Goal: Task Accomplishment & Management: Complete application form

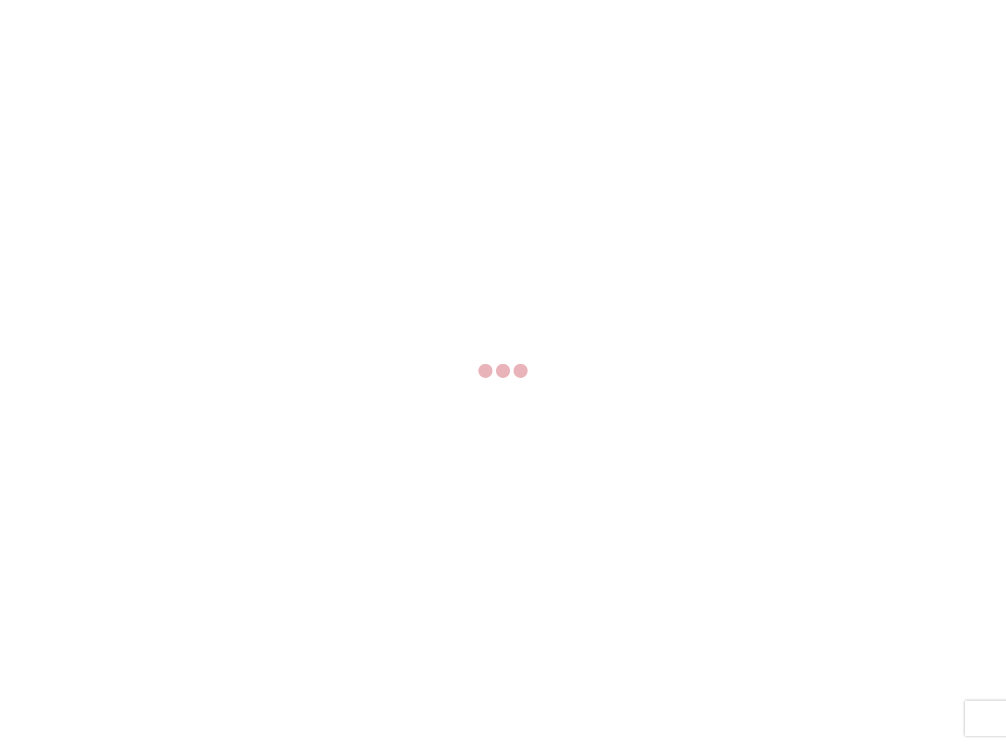
select select "FULL"
select select "LBS"
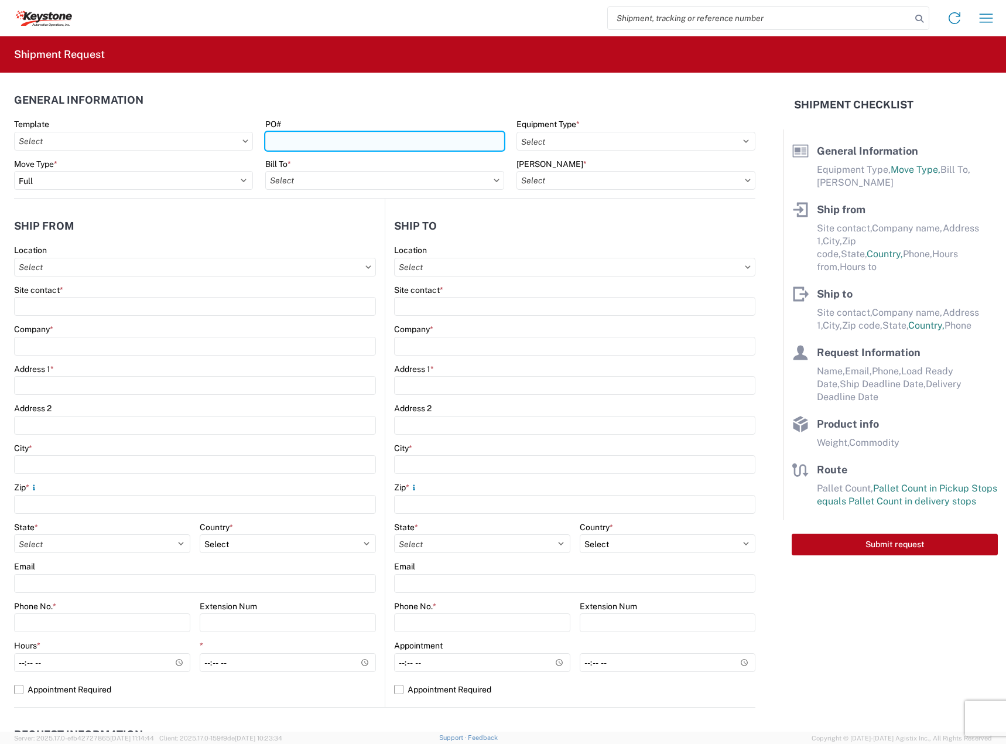
click at [367, 136] on input "PO#" at bounding box center [384, 141] width 239 height 19
paste input "464868"
type input "464868"
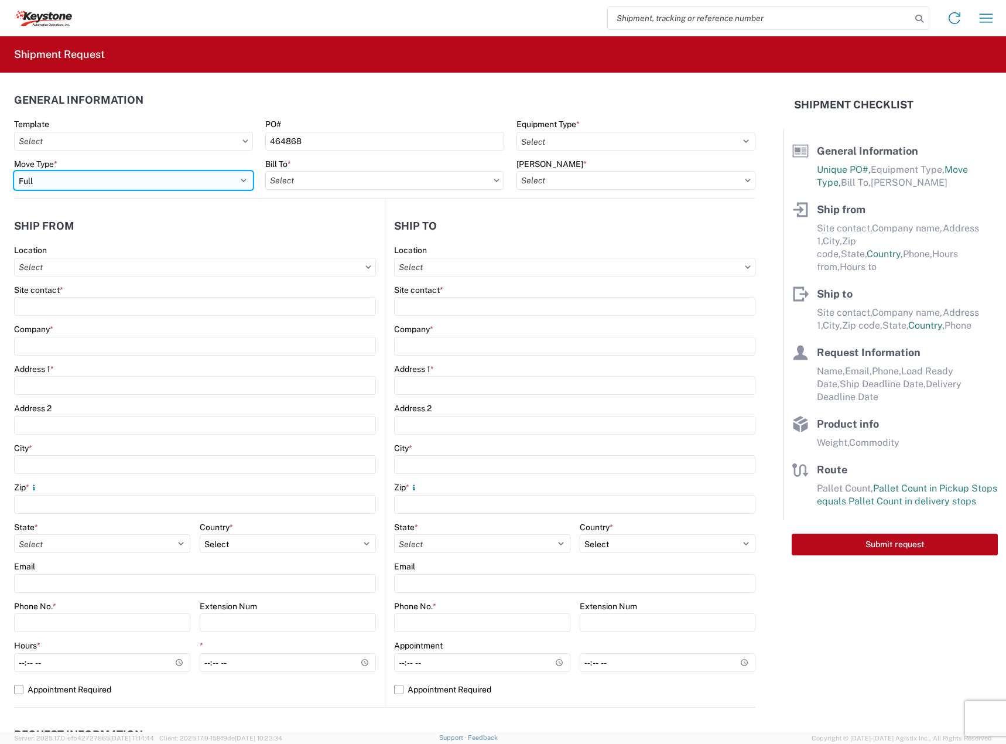
click at [167, 172] on select "Select Full Partial TL" at bounding box center [133, 180] width 239 height 19
click at [14, 171] on select "Select Full Partial TL" at bounding box center [133, 180] width 239 height 19
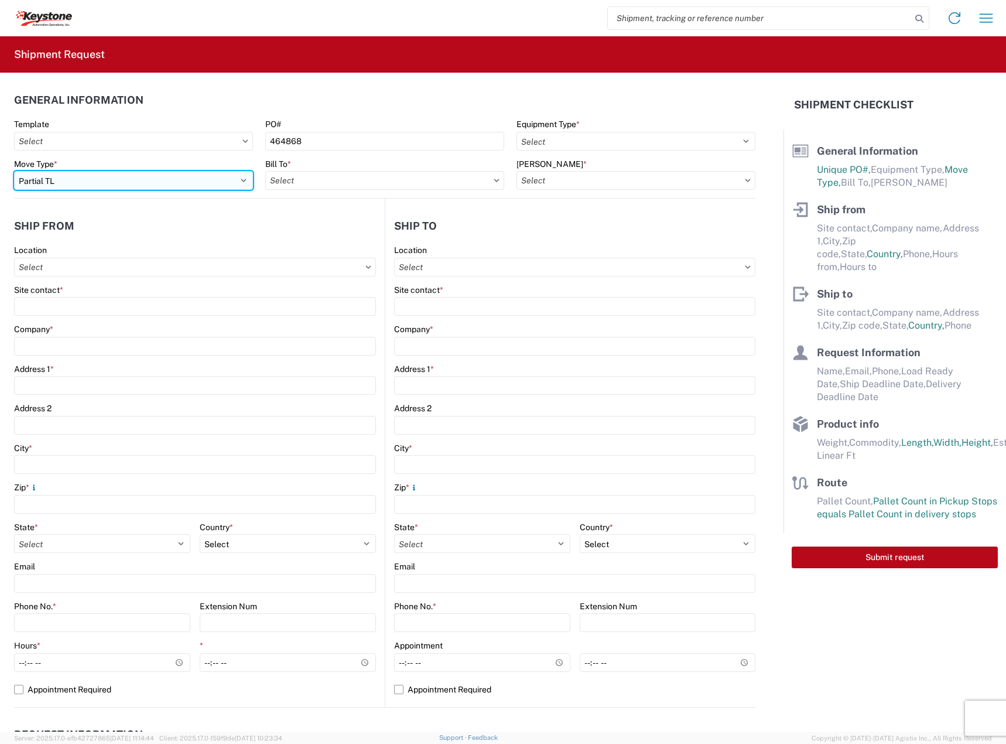
click at [214, 180] on select "Select Full Partial TL" at bounding box center [133, 180] width 239 height 19
select select "FULL"
click at [14, 171] on select "Select Full Partial TL" at bounding box center [133, 180] width 239 height 19
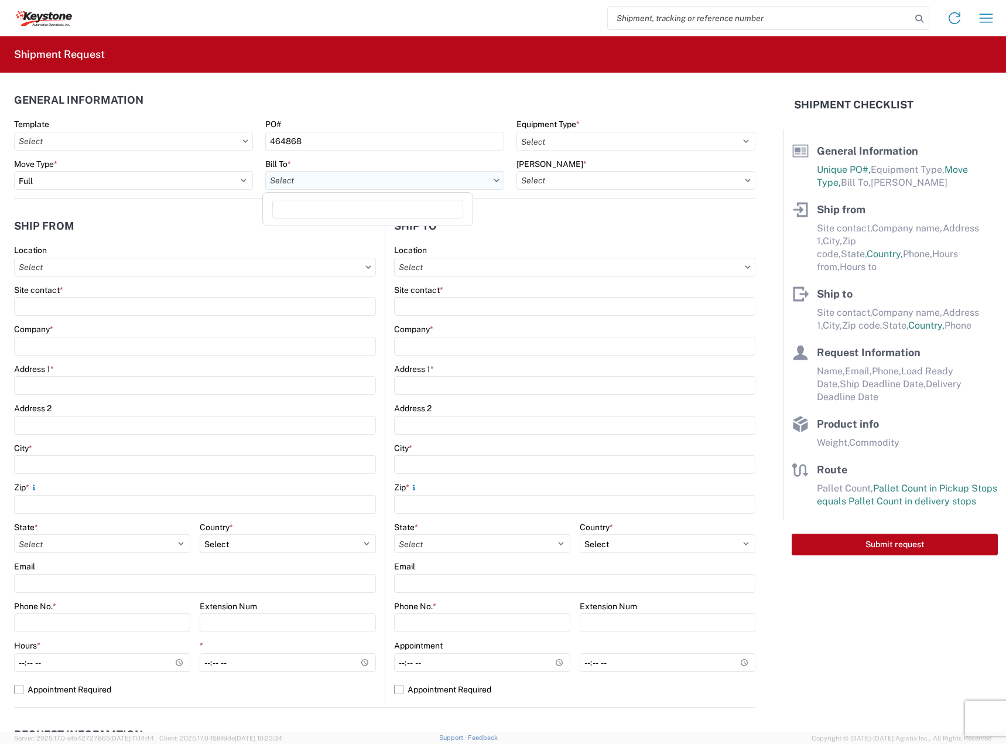
click at [293, 176] on input "Bill To *" at bounding box center [384, 180] width 239 height 19
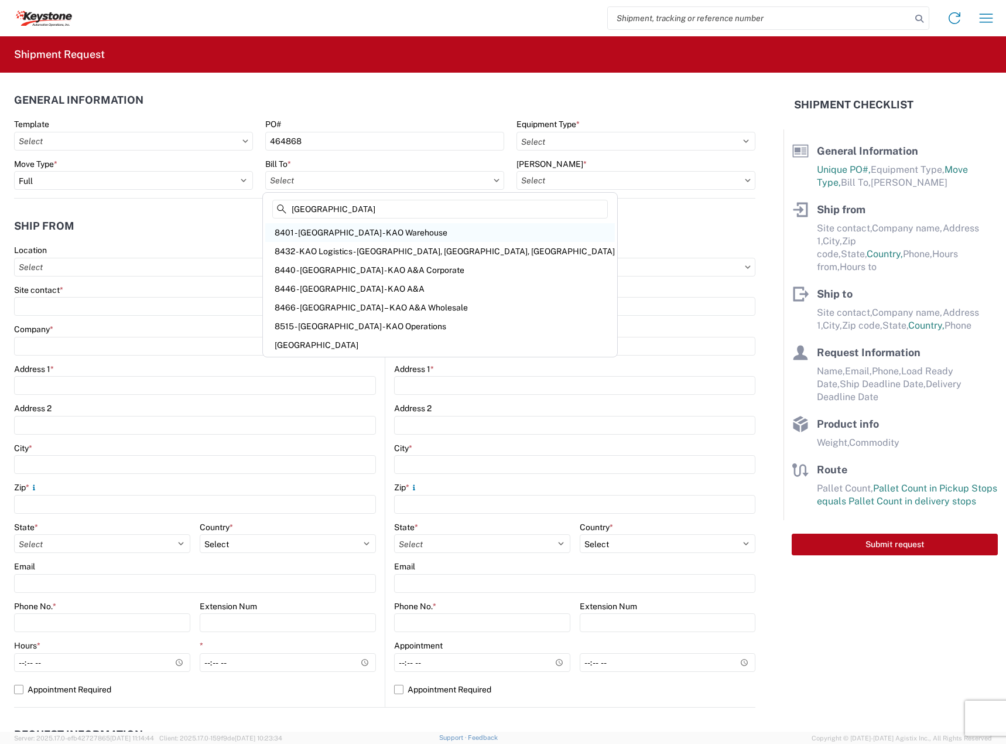
type input "[GEOGRAPHIC_DATA]"
click at [357, 232] on div "8401 - [GEOGRAPHIC_DATA] - KAO Warehouse" at bounding box center [440, 232] width 350 height 19
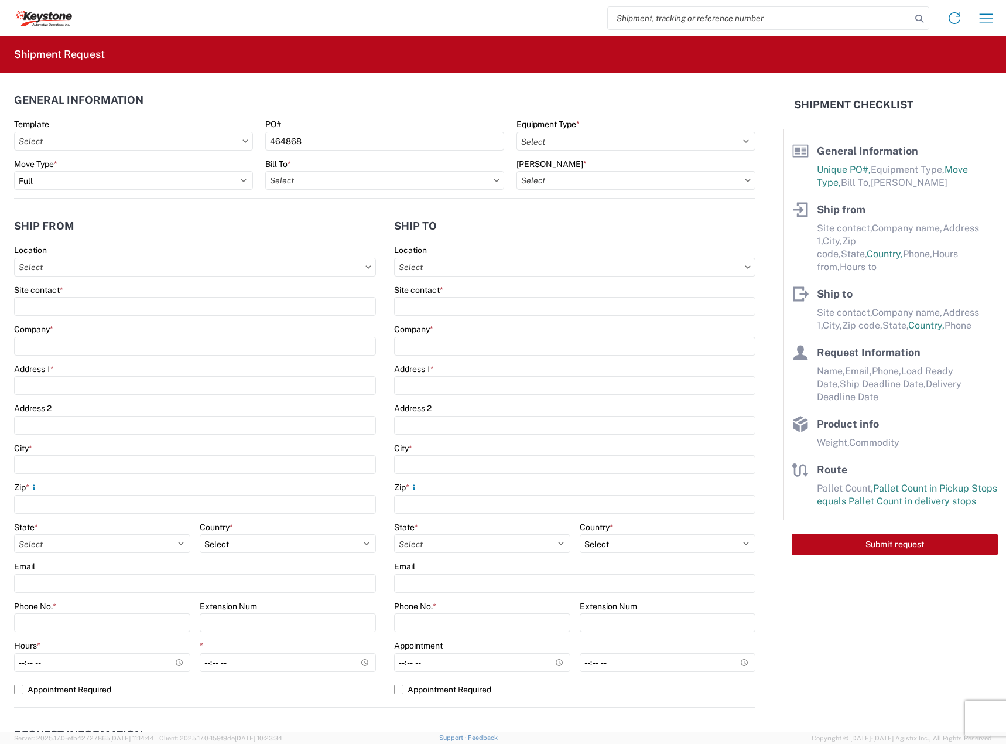
type input "8401 - [GEOGRAPHIC_DATA] - KAO Warehouse"
click at [556, 173] on input "[PERSON_NAME] *" at bounding box center [635, 180] width 239 height 19
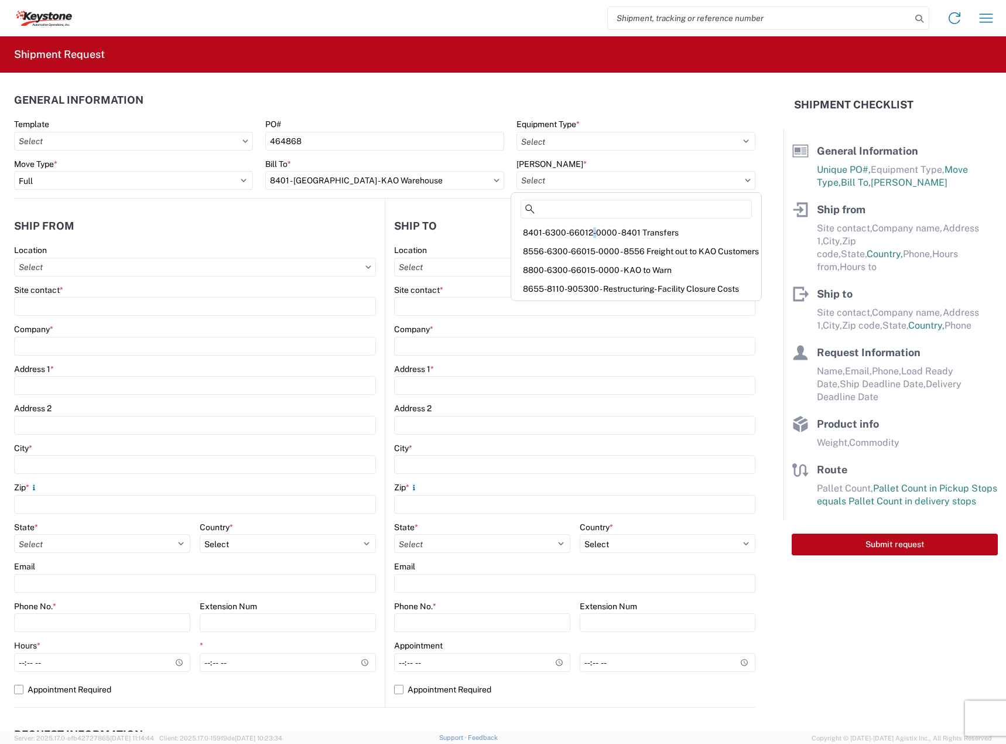
drag, startPoint x: 588, startPoint y: 236, endPoint x: 583, endPoint y: 240, distance: 6.7
click at [592, 237] on div "8401-6300-66012-0000 - 8401 Transfers" at bounding box center [636, 232] width 245 height 19
type input "8401-6300-66012-0000 - 8401 Transfers, 8401-6300-66012-0000 - 8401 Transfers"
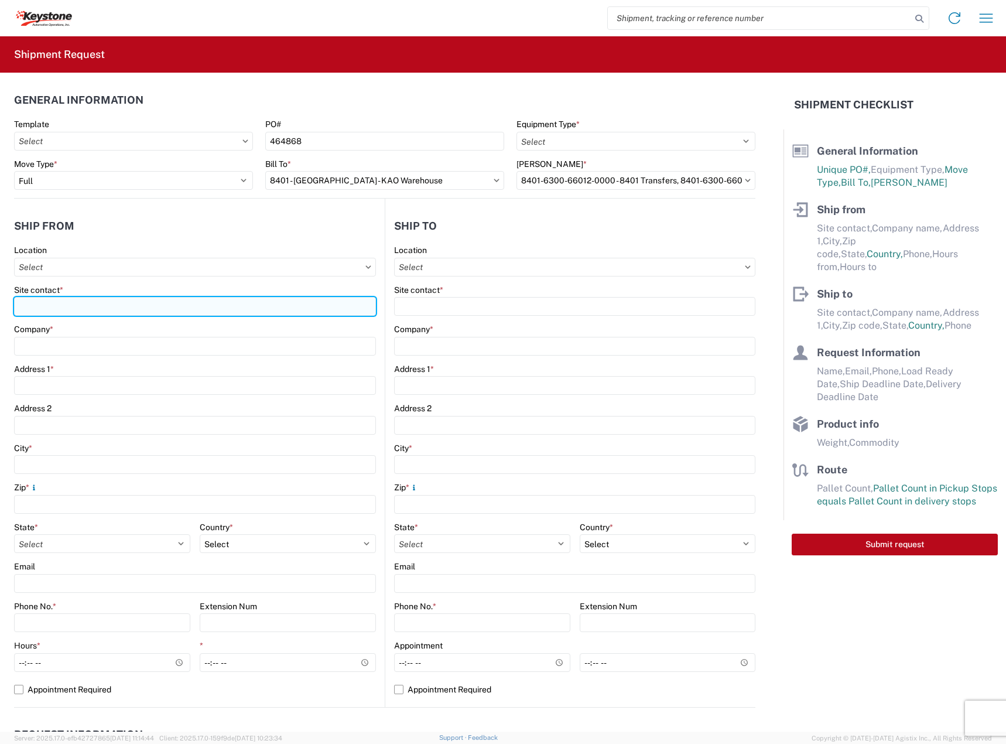
click at [85, 308] on input "Site contact *" at bounding box center [195, 306] width 362 height 19
type input "[PERSON_NAME]"
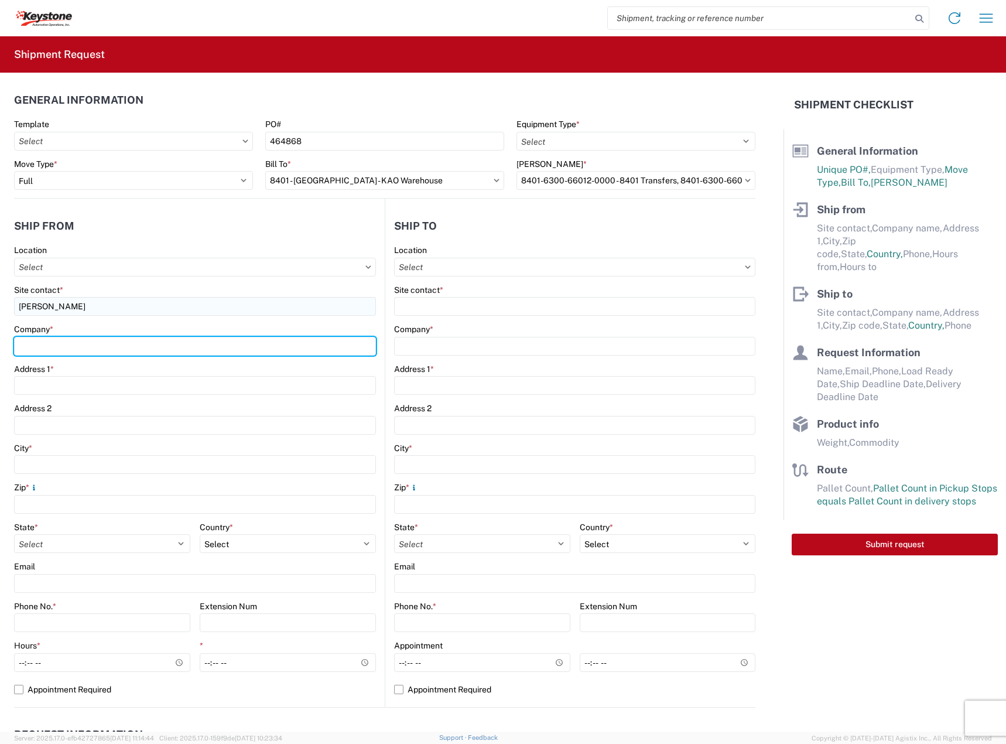
type input "DECKED [US_STATE]"
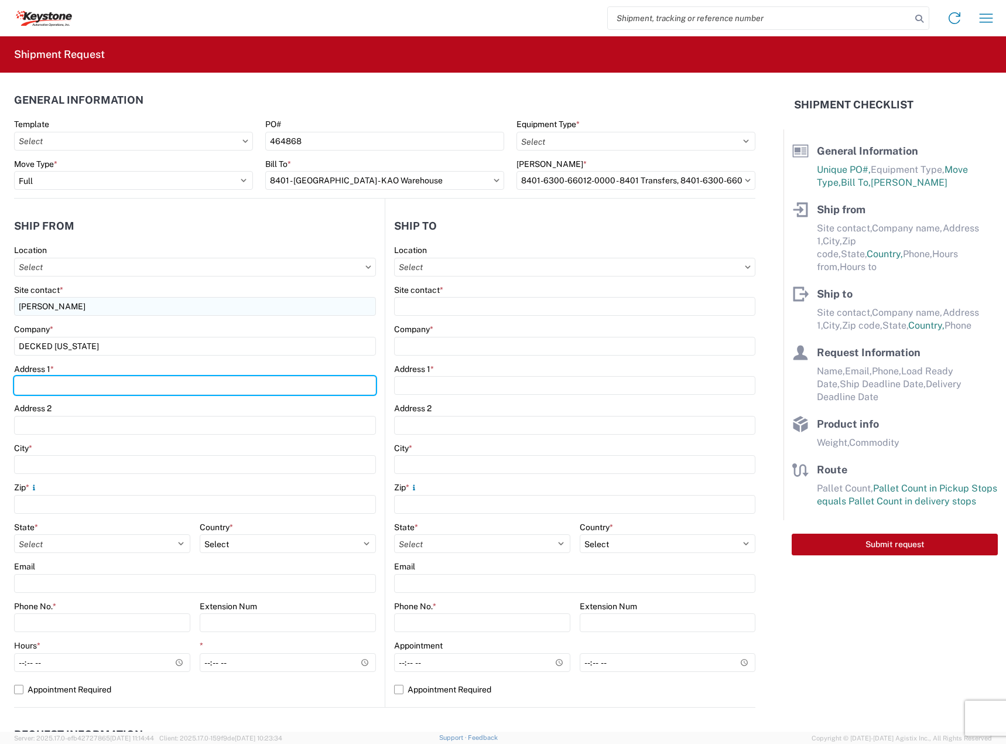
type input "[STREET_ADDRESS]"
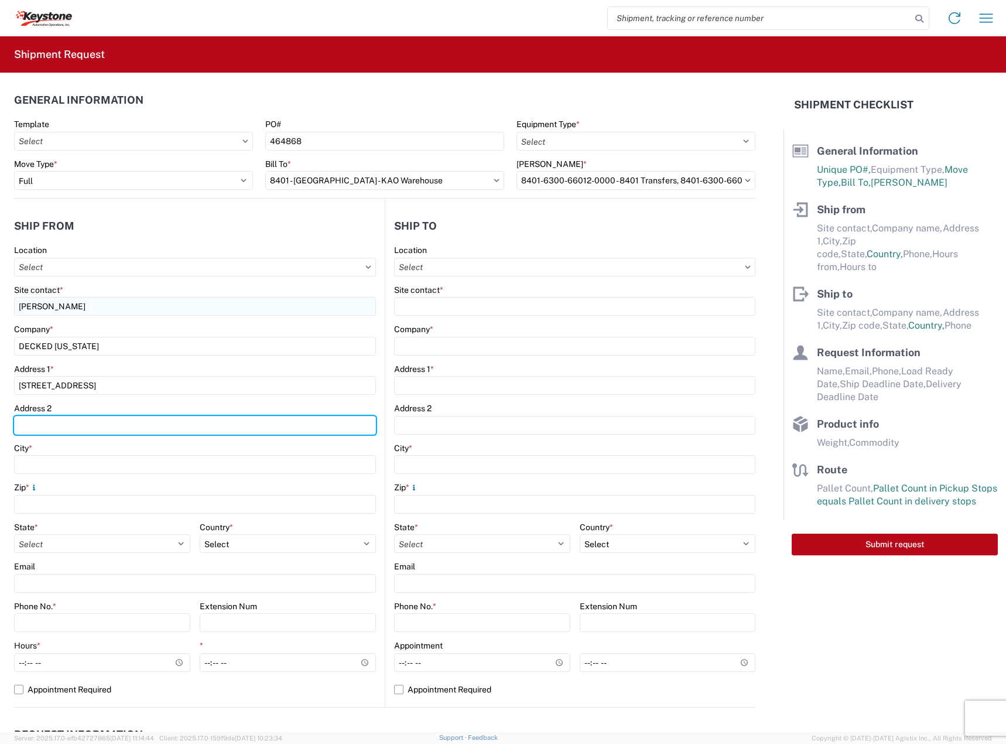
type input "BUILDING D"
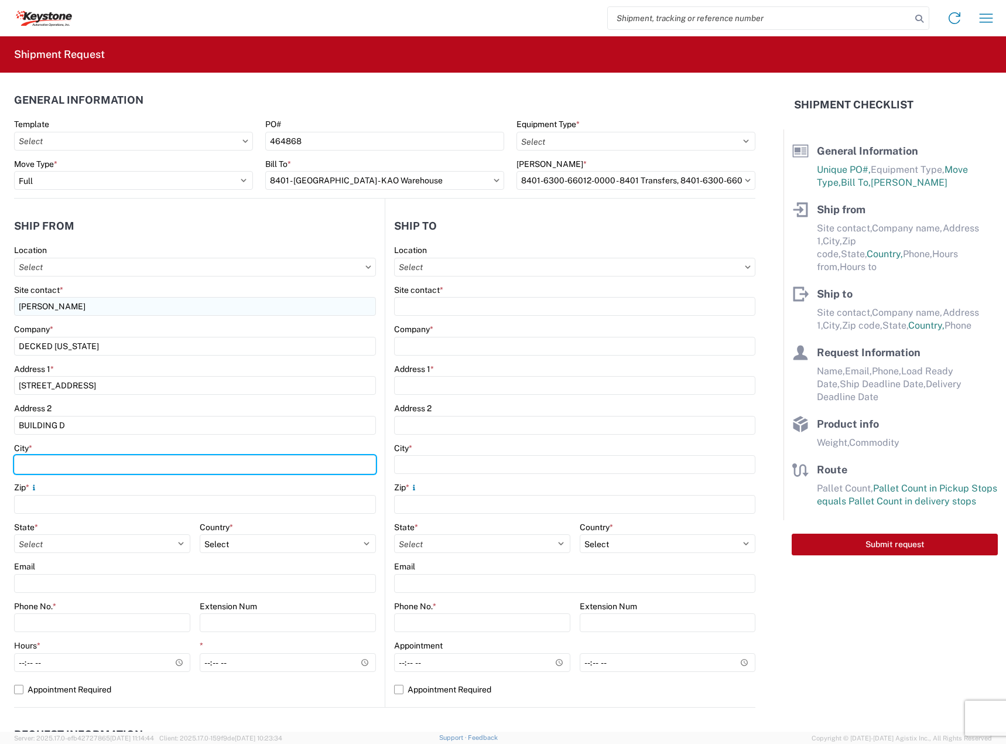
type input "SAINT [PERSON_NAME]"
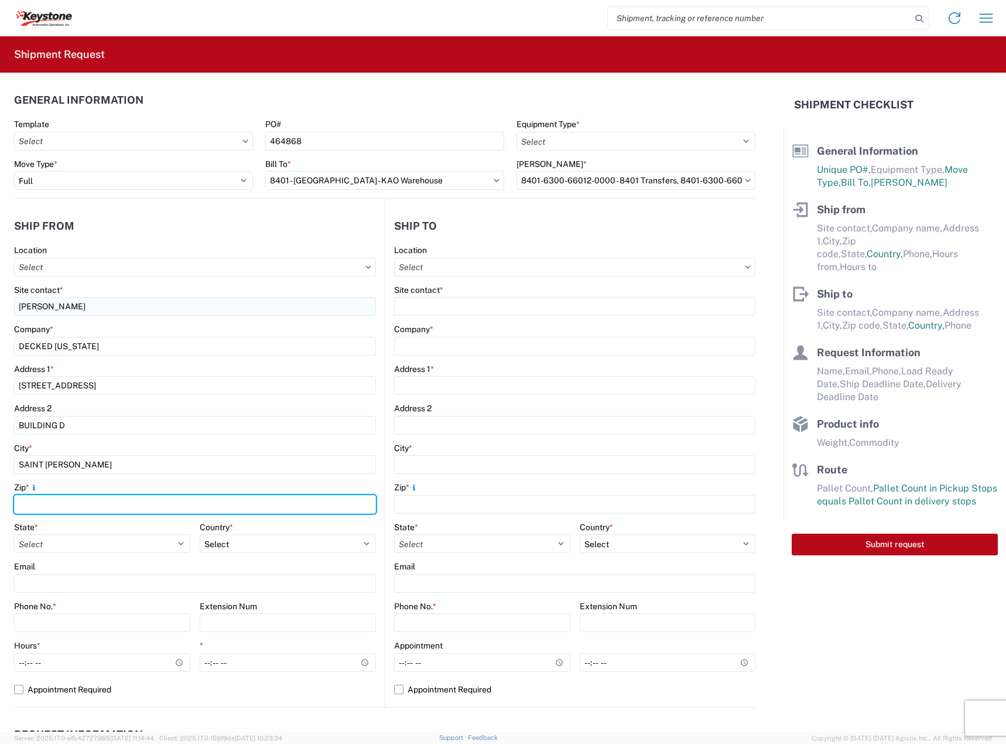
type input "84790-8489"
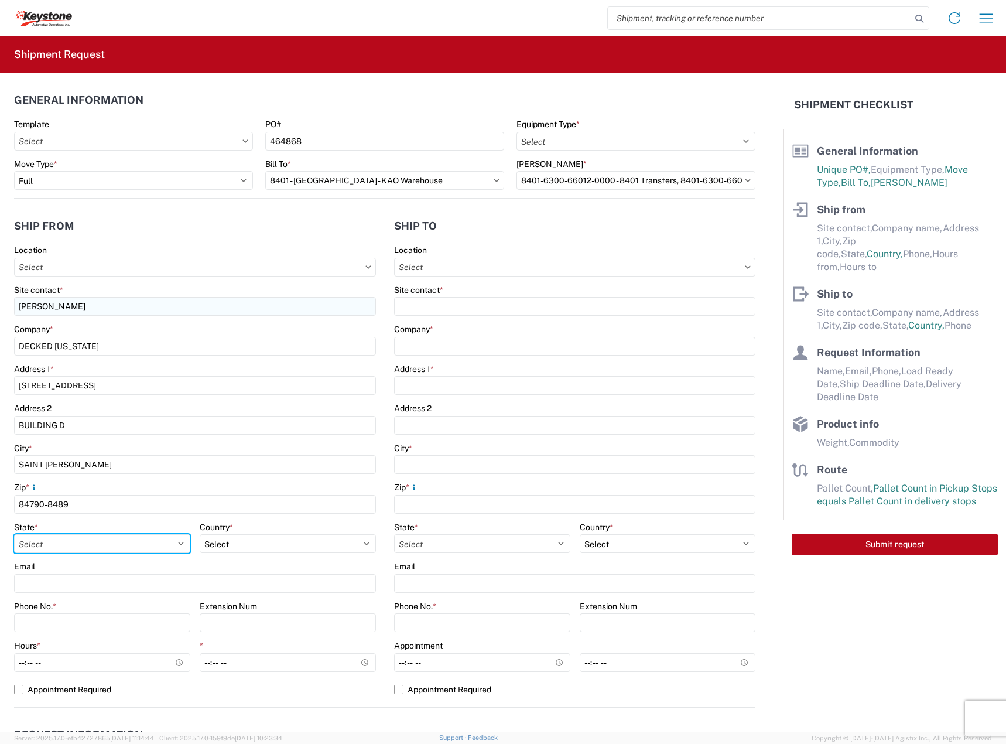
select select "UT"
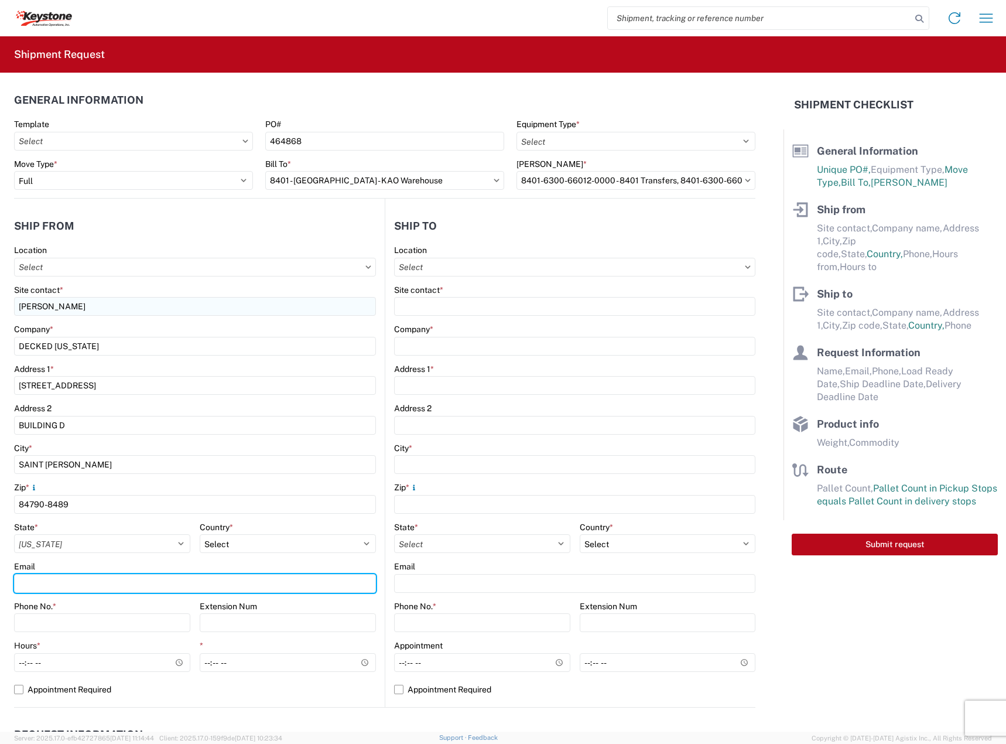
type input "[EMAIL_ADDRESS][DOMAIN_NAME]"
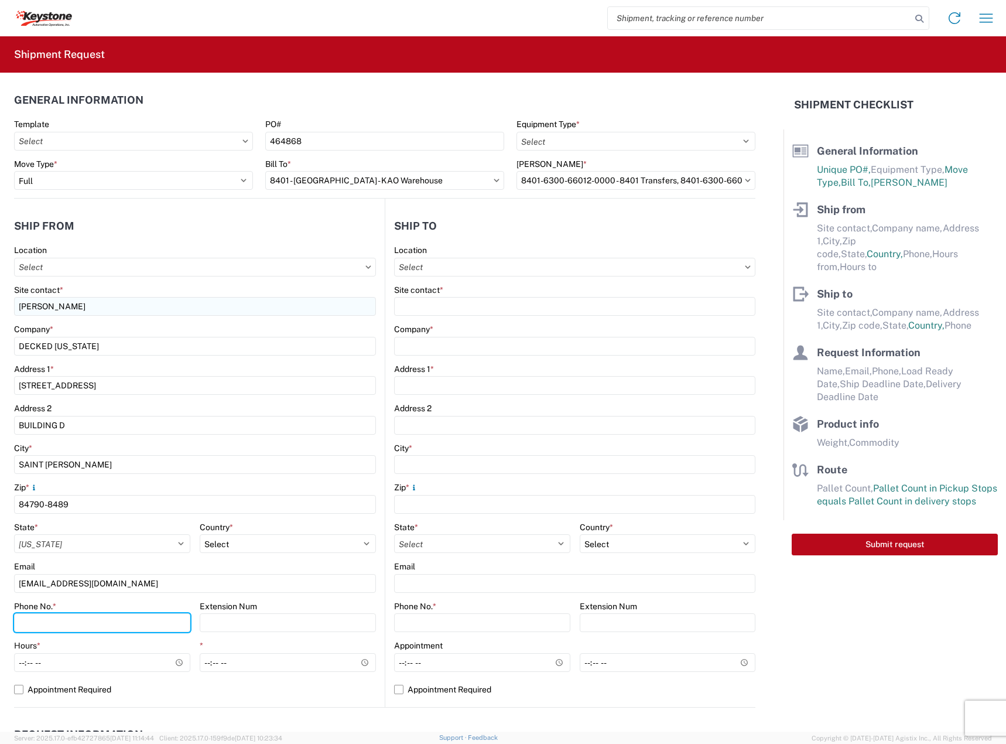
type input "2088060251"
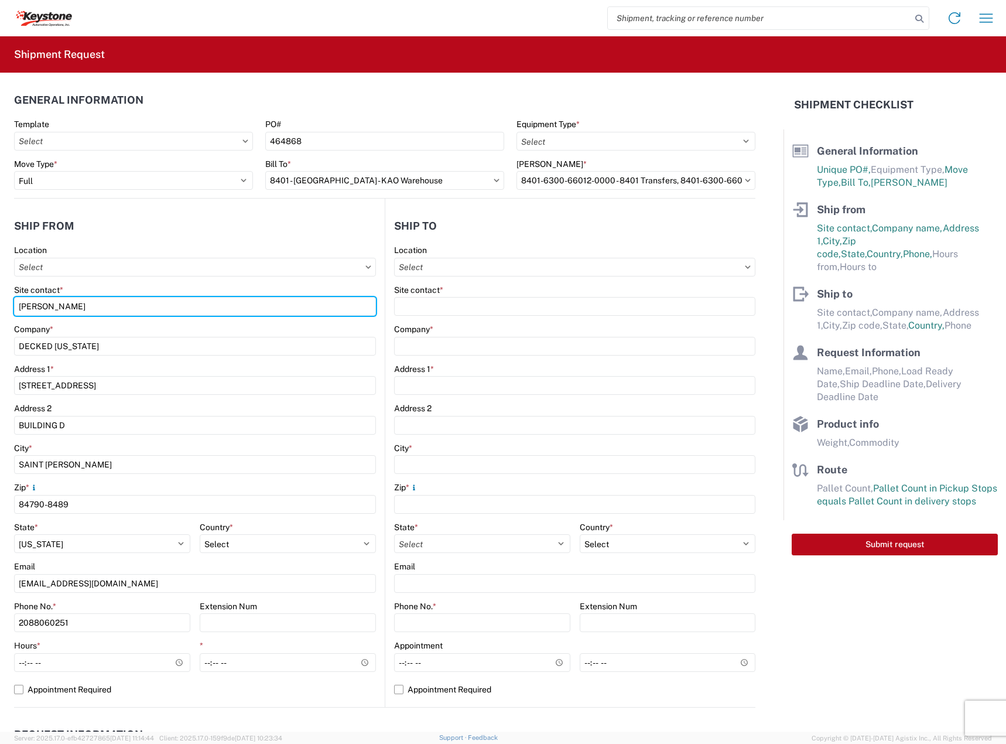
drag, startPoint x: 102, startPoint y: 307, endPoint x: -54, endPoint y: 295, distance: 156.2
click at [0, 295] on html "Home Shipment request Shipment tracking Shipment Request General Information Te…" at bounding box center [503, 372] width 1006 height 744
click at [156, 302] on input "[PERSON_NAME]" at bounding box center [195, 306] width 362 height 19
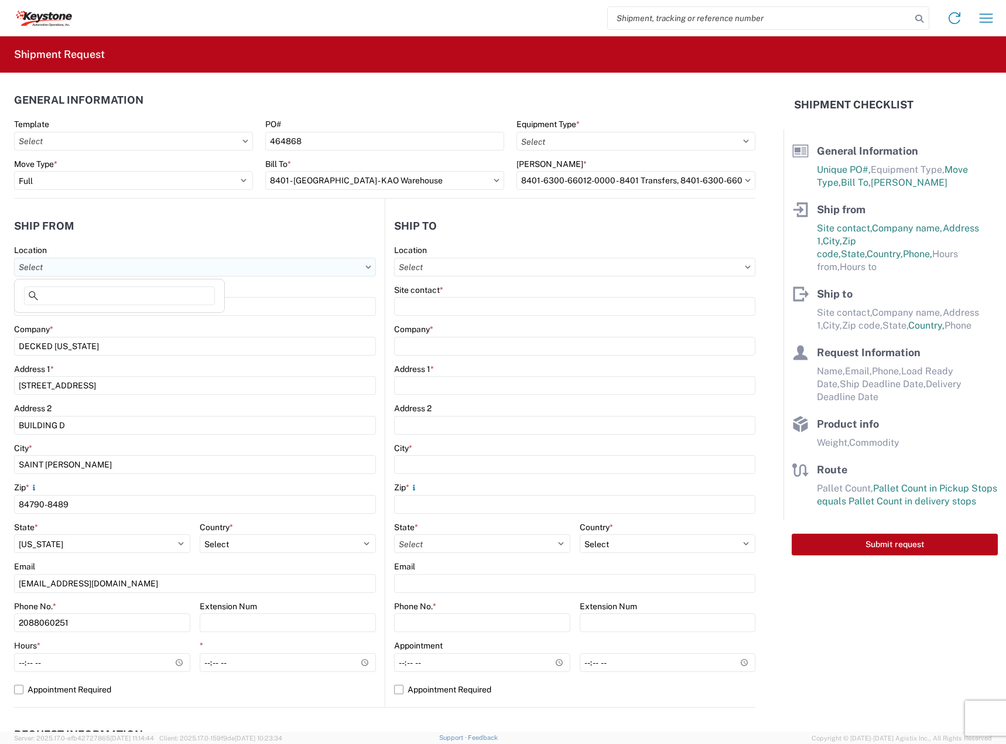
click at [150, 270] on input "Location" at bounding box center [195, 267] width 362 height 19
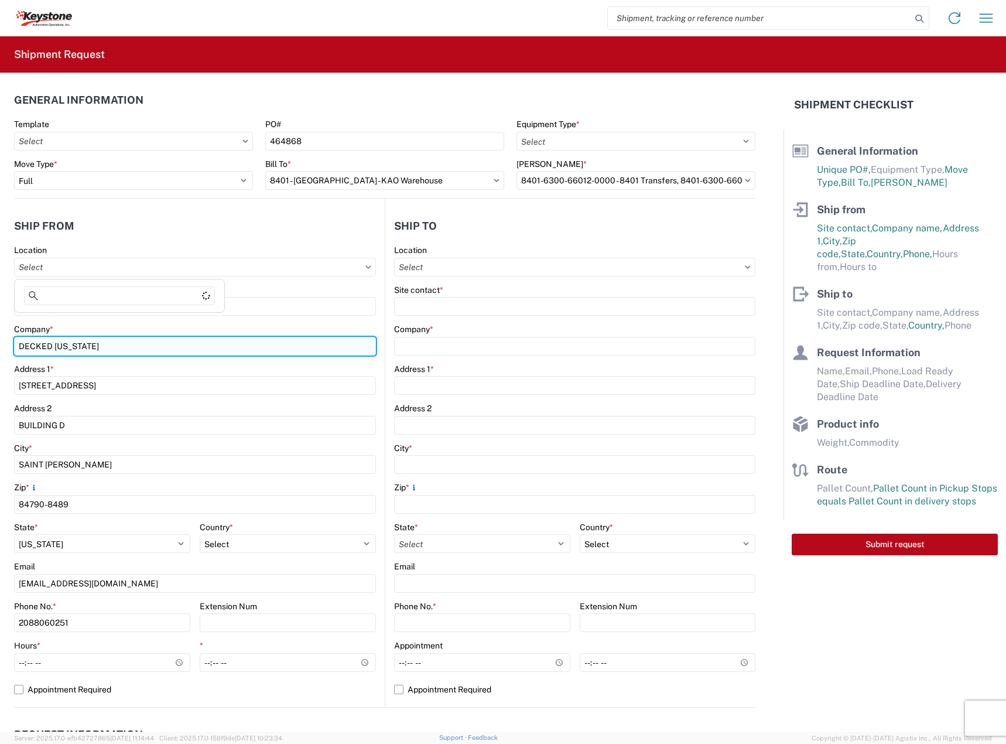
click at [131, 340] on input "DECKED [US_STATE]" at bounding box center [195, 346] width 362 height 19
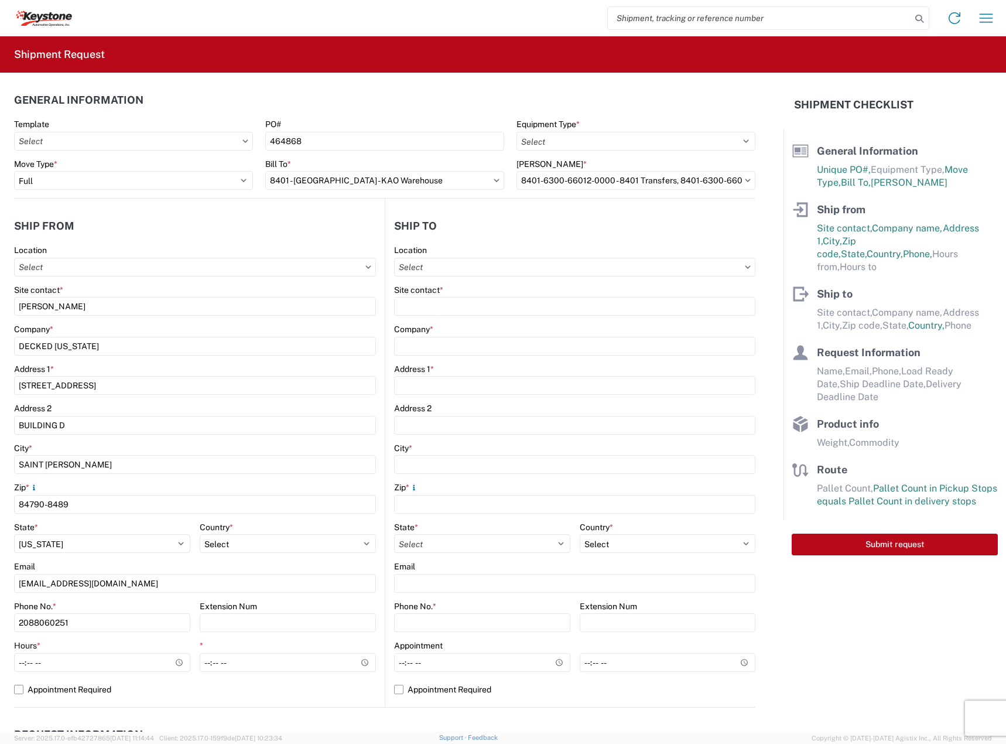
click at [129, 316] on agx-form-control-wrapper-v2 "Site contact * [PERSON_NAME]" at bounding box center [195, 305] width 362 height 40
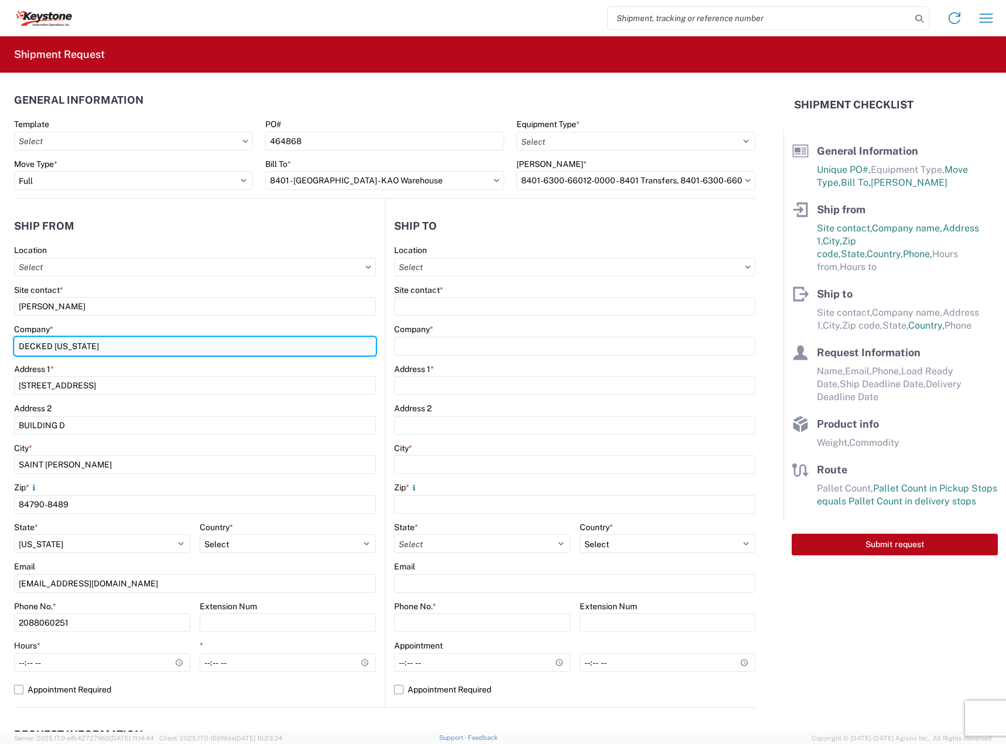
click at [135, 343] on input "DECKED [US_STATE]" at bounding box center [195, 346] width 362 height 19
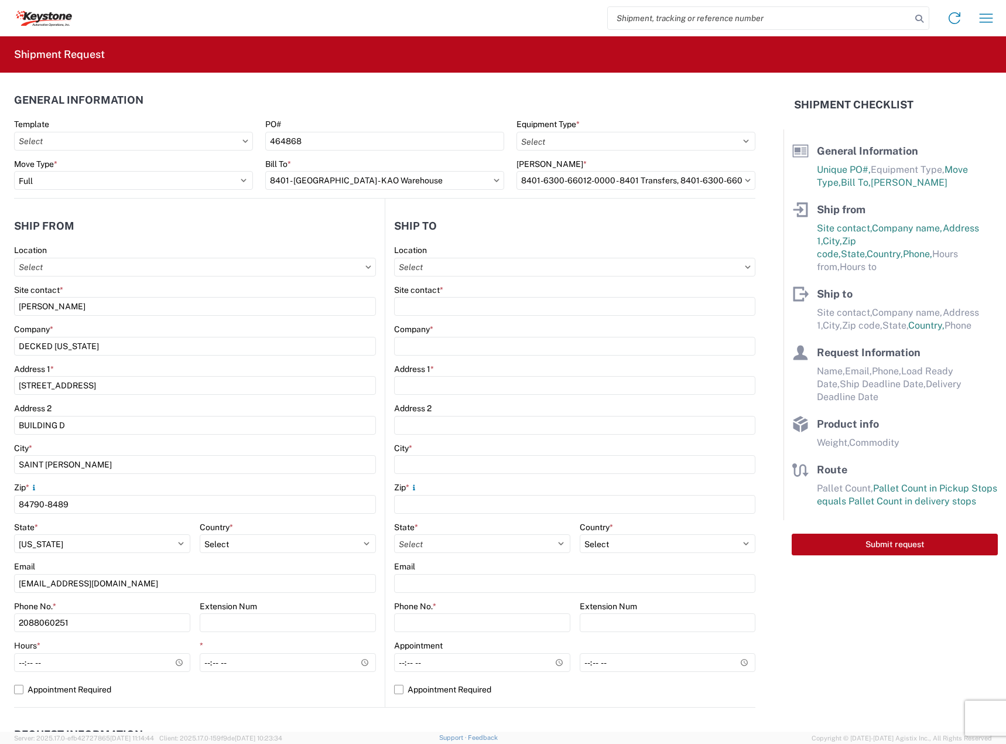
click at [138, 328] on div "Company *" at bounding box center [195, 329] width 362 height 11
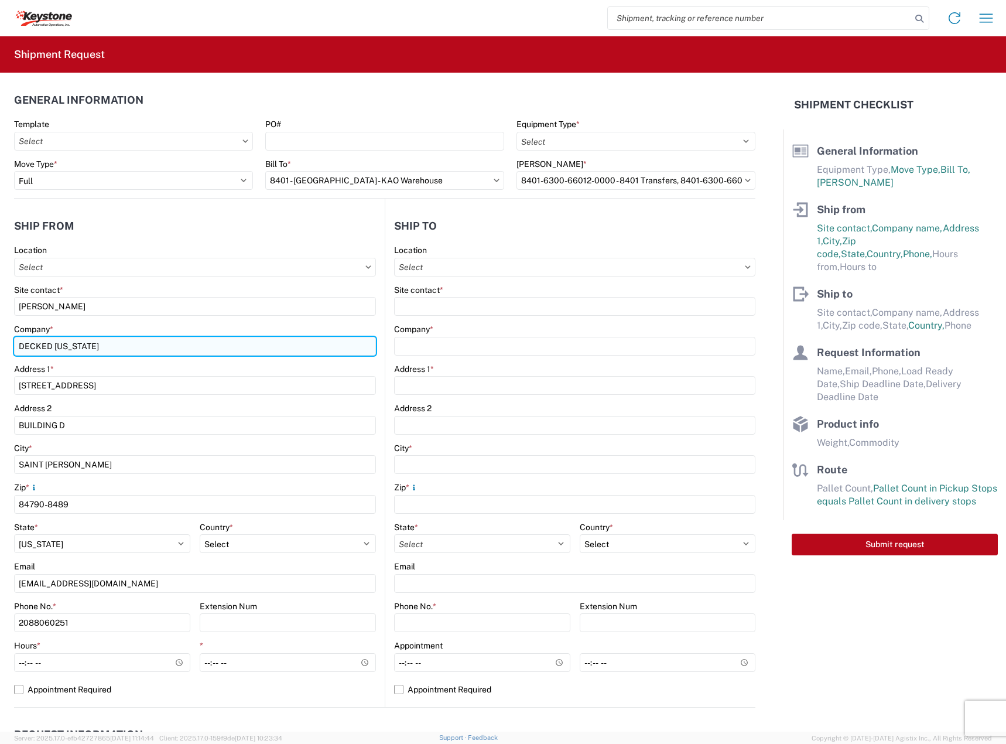
click at [129, 351] on input "DECKED [US_STATE]" at bounding box center [195, 346] width 362 height 19
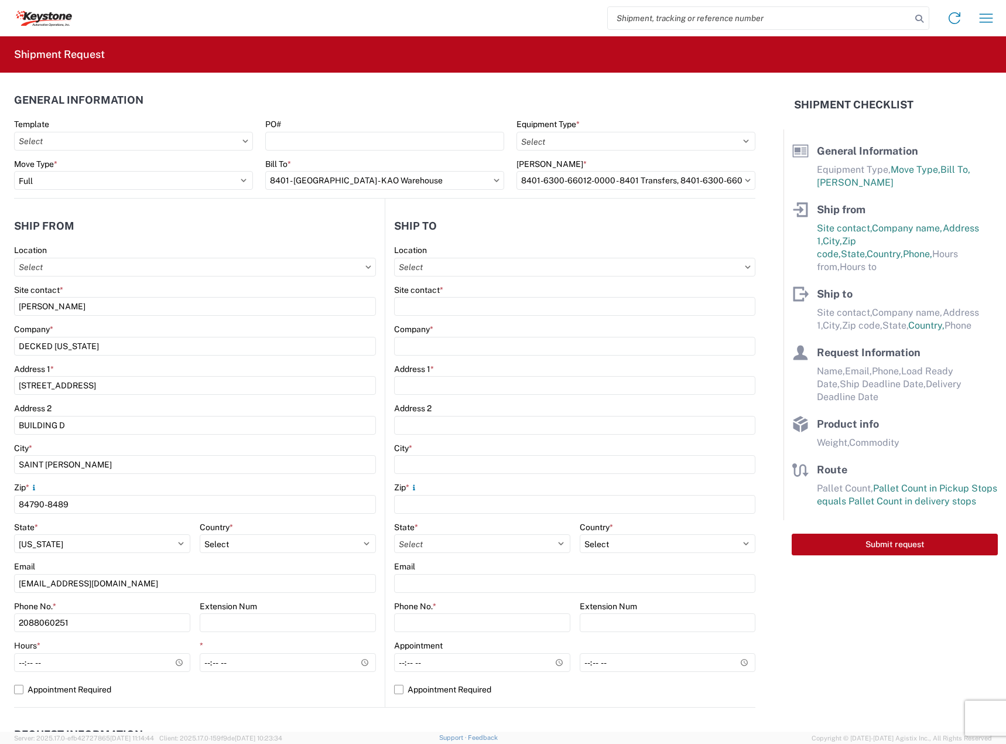
click at [143, 334] on div "Company * DECKED [US_STATE]" at bounding box center [195, 340] width 362 height 32
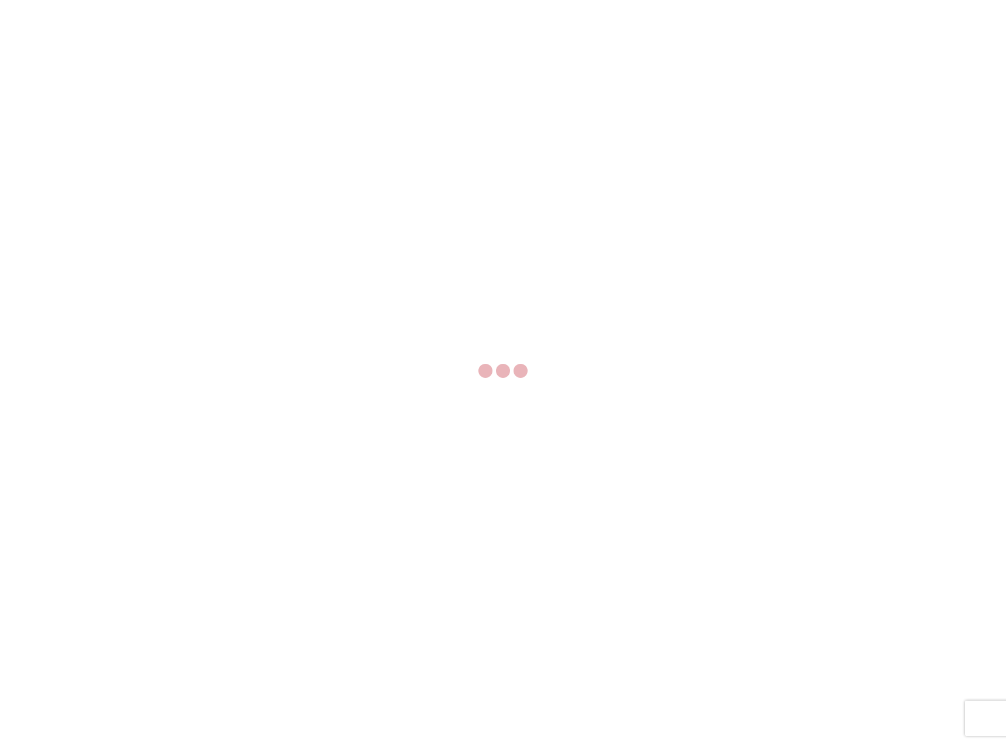
select select "FULL"
select select "LBS"
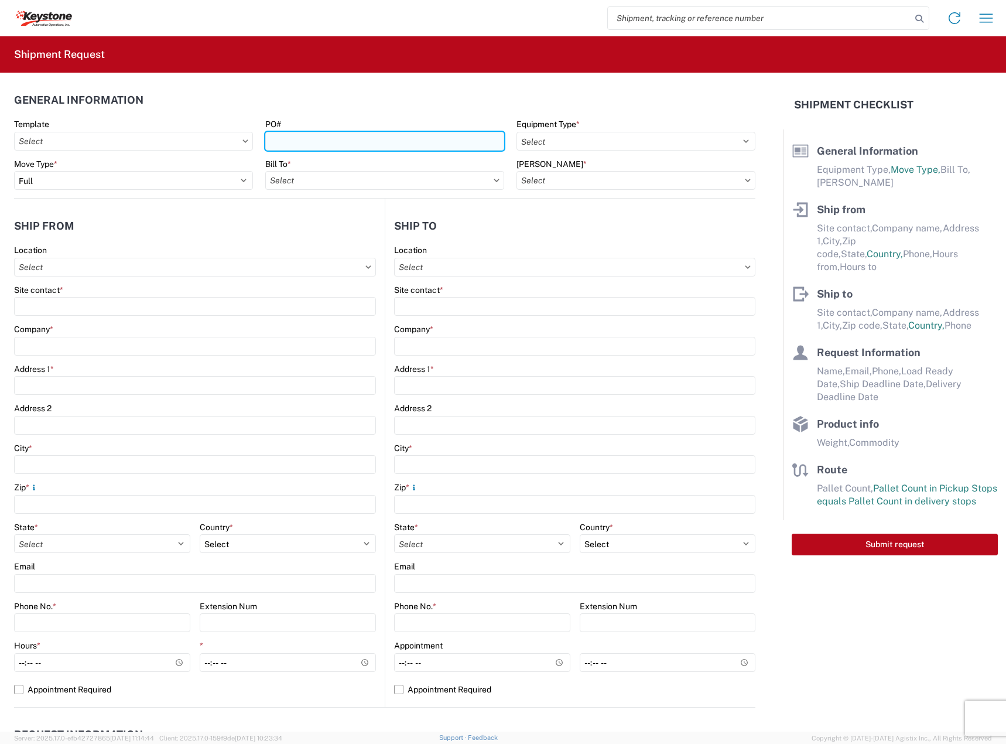
click at [339, 132] on input "PO#" at bounding box center [384, 141] width 239 height 19
paste input "464868"
type input "464868"
click at [282, 180] on input "Bill To *" at bounding box center [384, 180] width 239 height 19
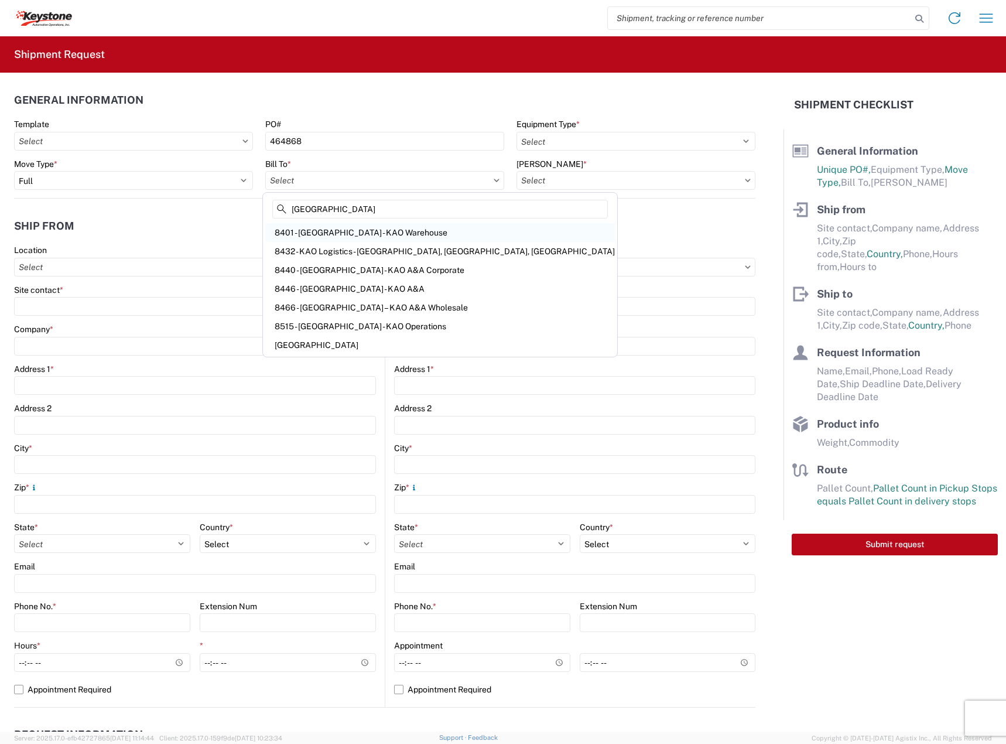
type input "[GEOGRAPHIC_DATA]"
drag, startPoint x: 344, startPoint y: 234, endPoint x: 393, endPoint y: 231, distance: 48.7
click at [344, 234] on div "8401 - [GEOGRAPHIC_DATA] - KAO Warehouse" at bounding box center [440, 232] width 350 height 19
type input "8401 - [GEOGRAPHIC_DATA] - KAO Warehouse"
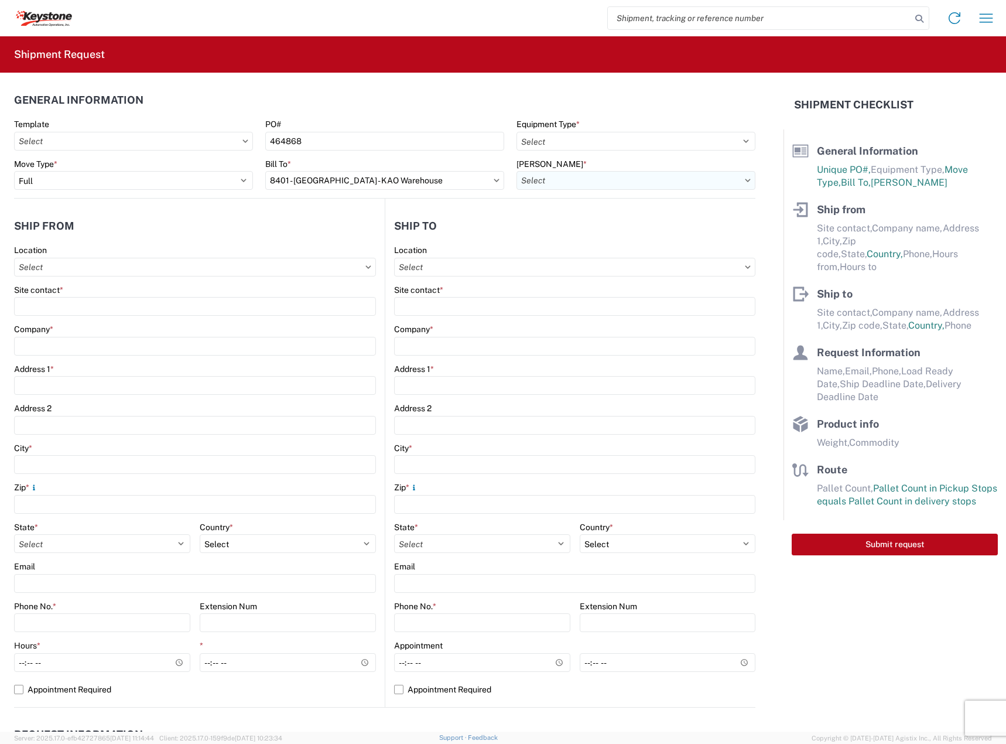
click at [538, 179] on input "[PERSON_NAME] *" at bounding box center [635, 180] width 239 height 19
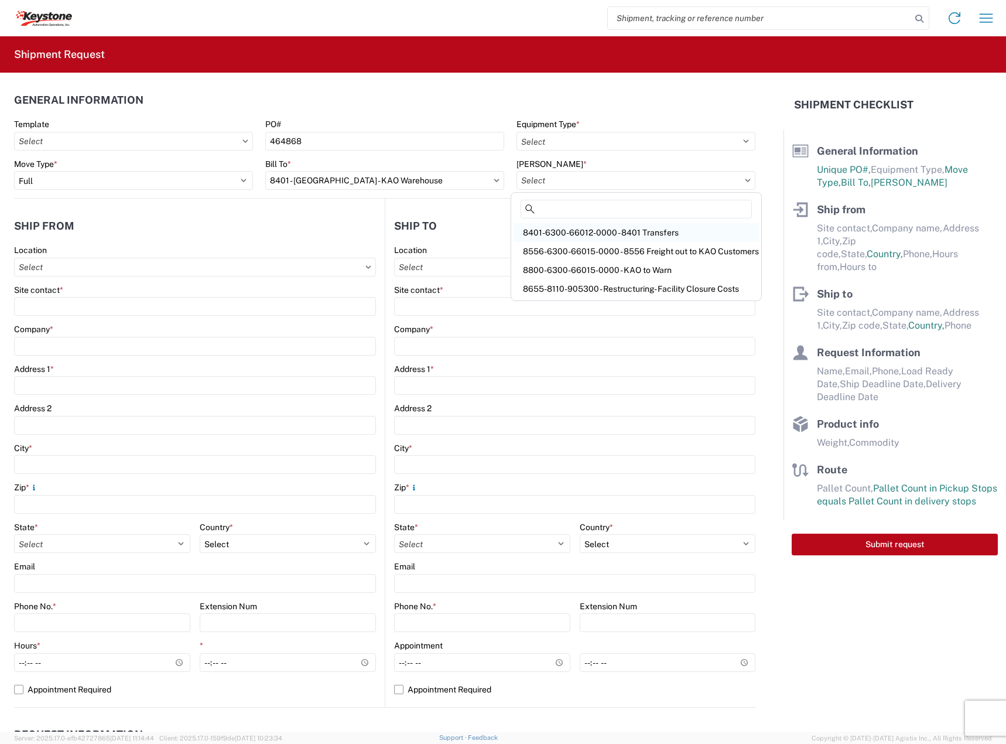
click at [588, 231] on div "8401-6300-66012-0000 - 8401 Transfers" at bounding box center [636, 232] width 245 height 19
type input "8401-6300-66012-0000 - 8401 Transfers, 8401-6300-66012-0000 - 8401 Transfers"
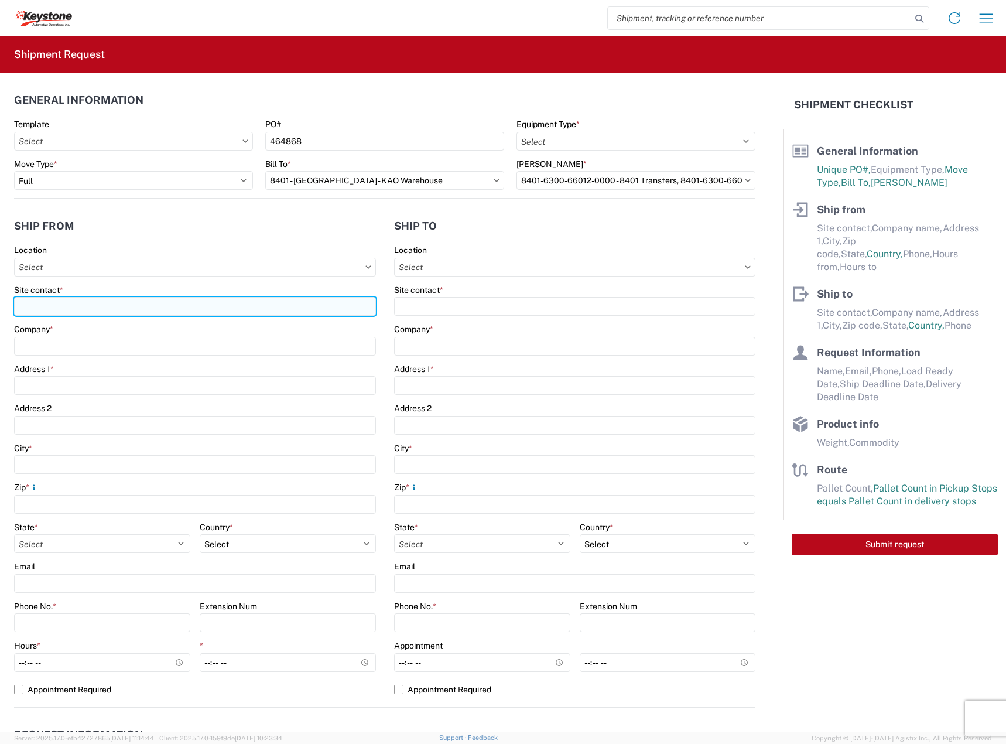
click at [145, 306] on input "Site contact *" at bounding box center [195, 306] width 362 height 19
type input "Ashley Schwarzman"
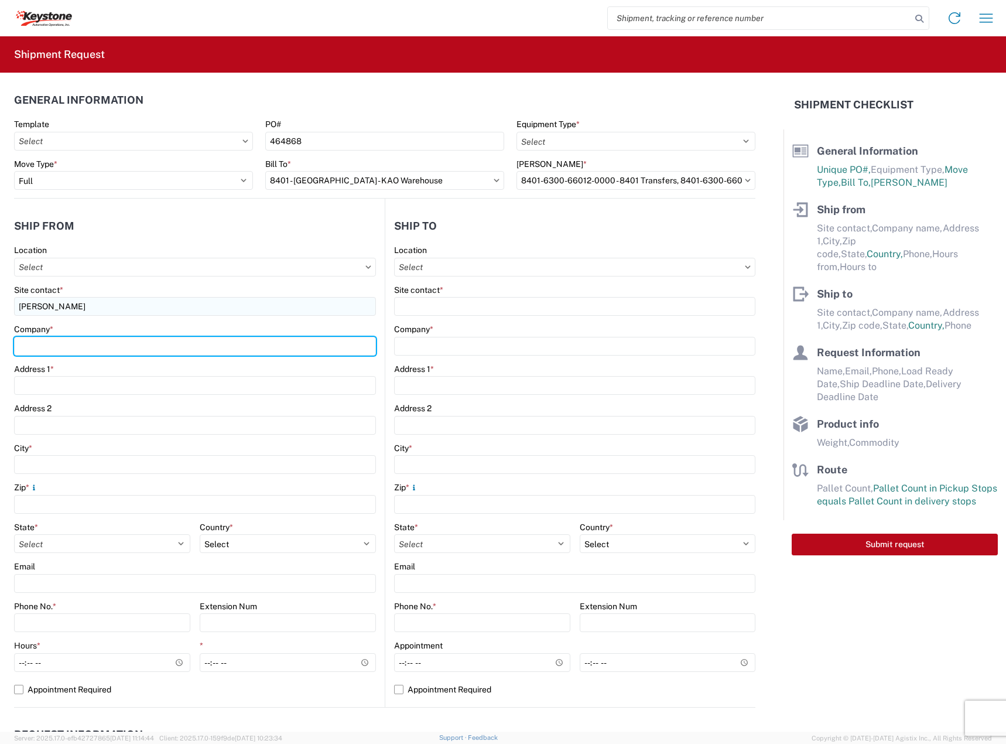
type input "DECKED"
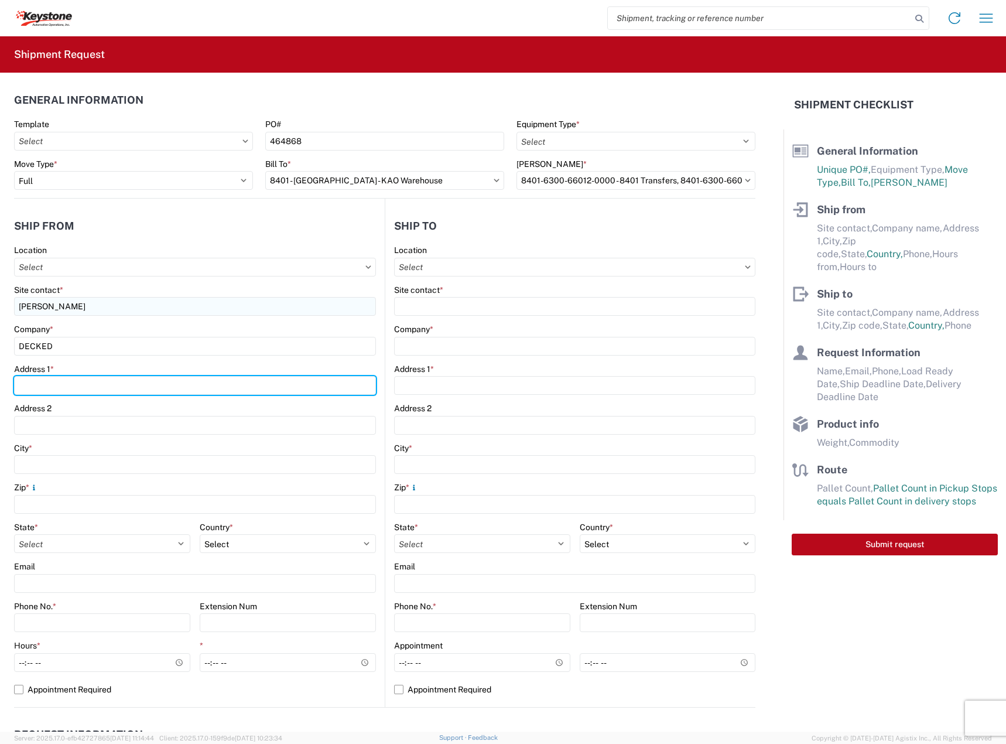
type input "25401 Elliot Rd"
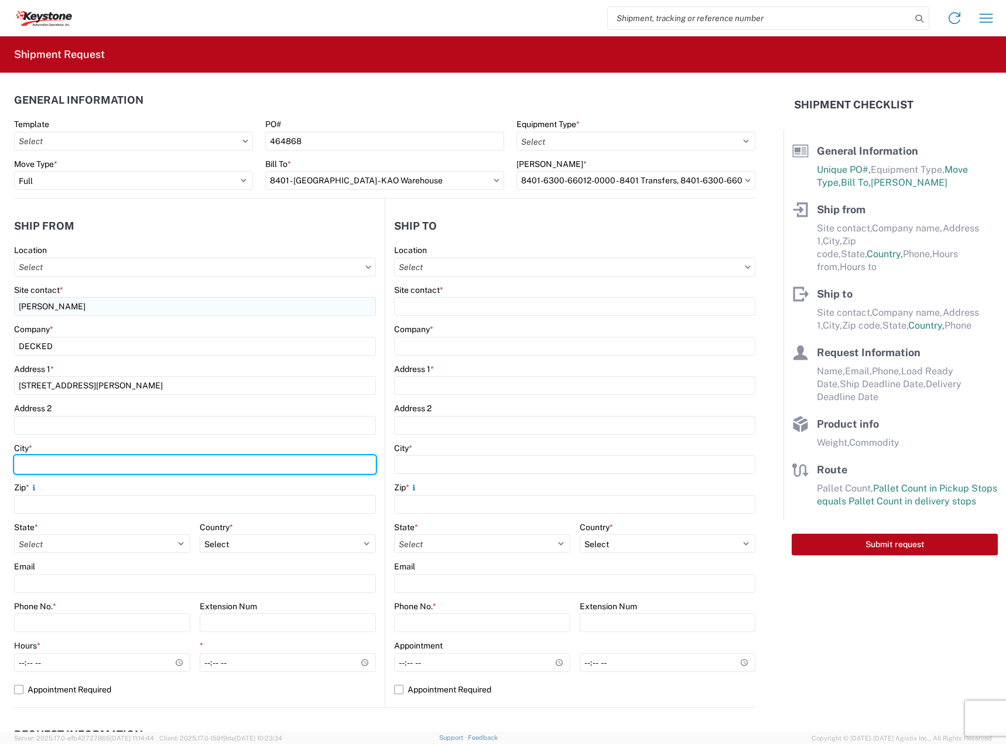
type input "Defiance"
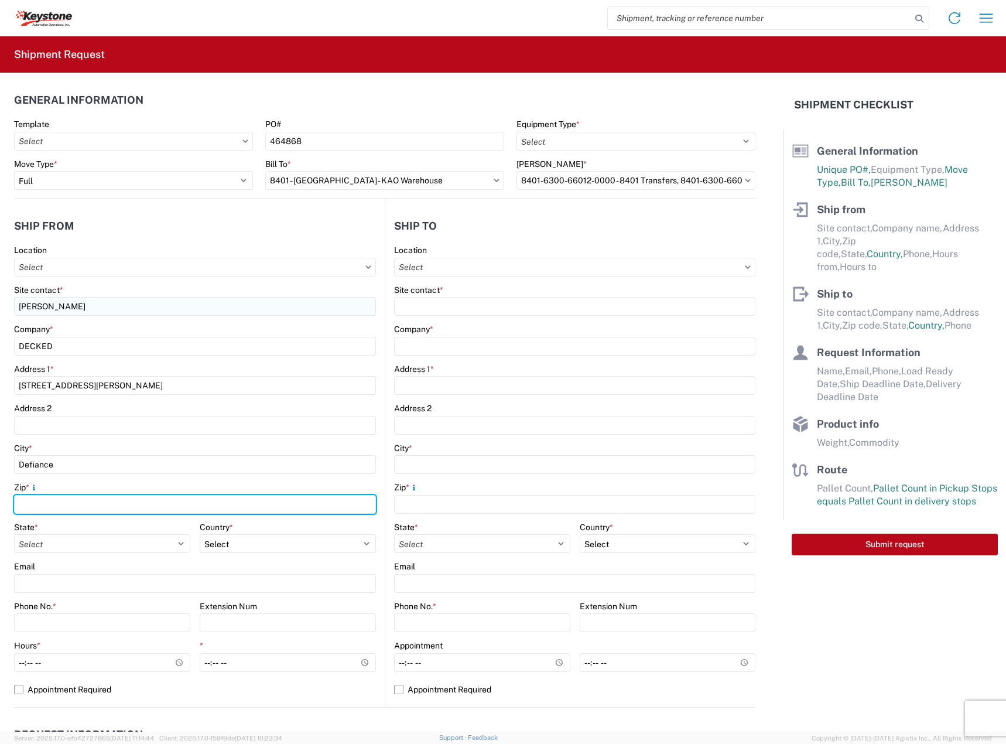
type input "43512"
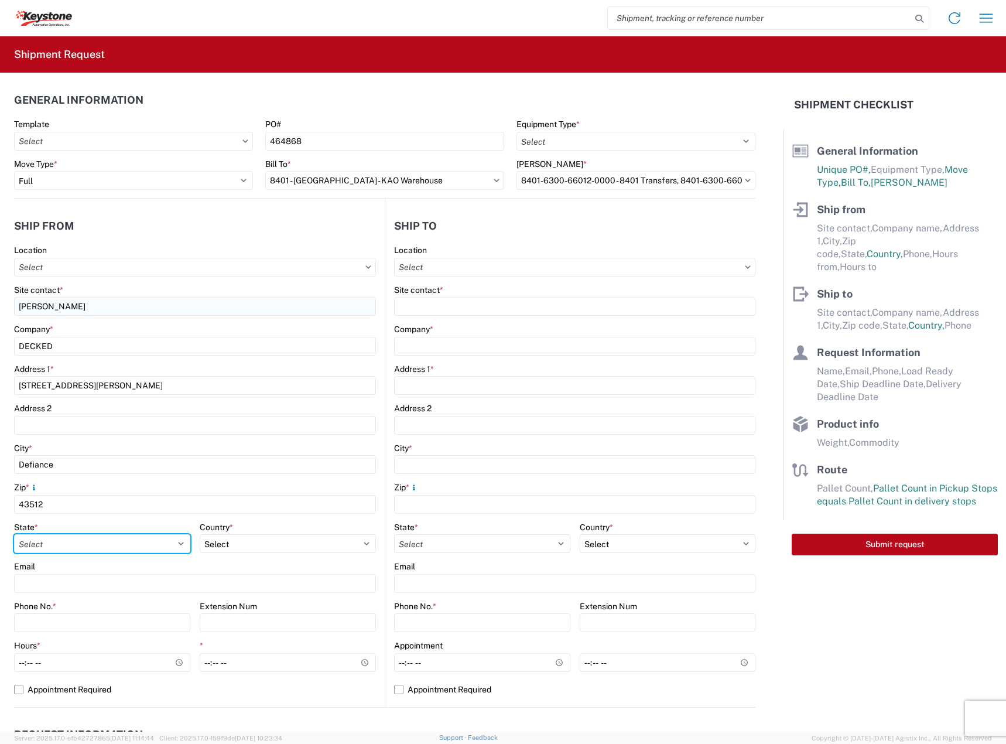
select select "OH"
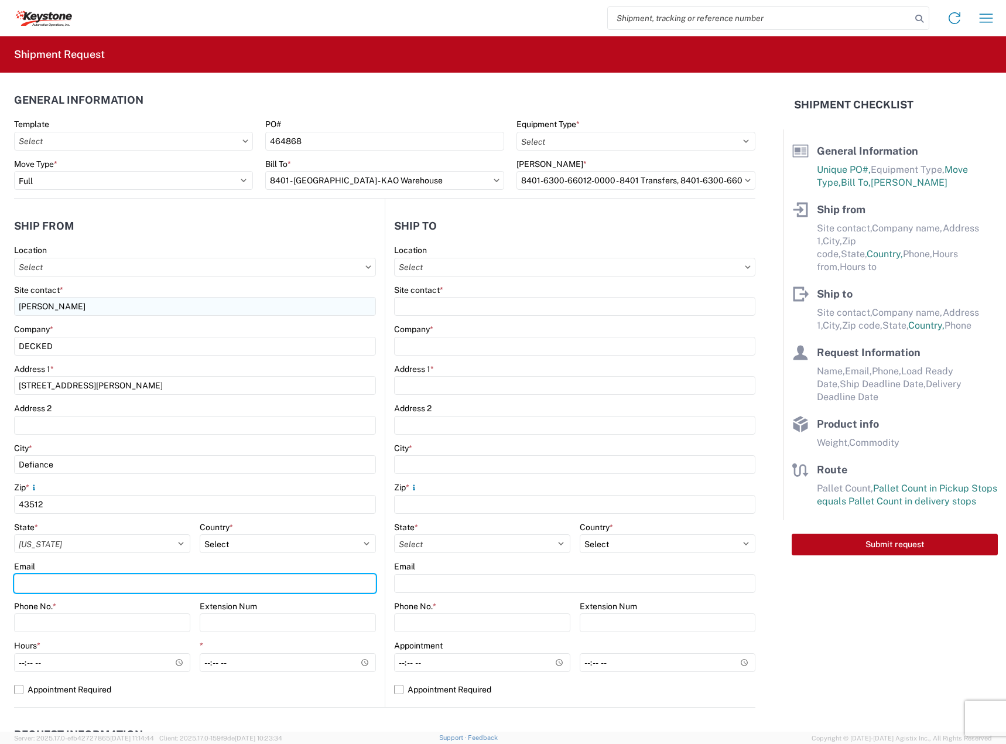
type input "keystone@decked.com"
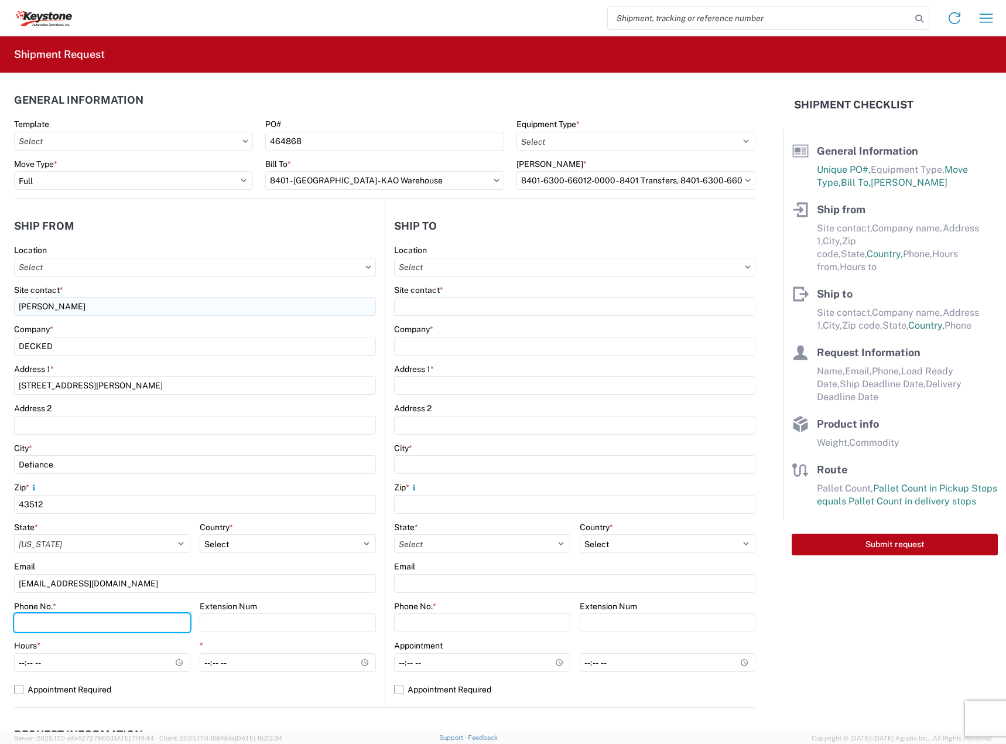
type input "2088060251"
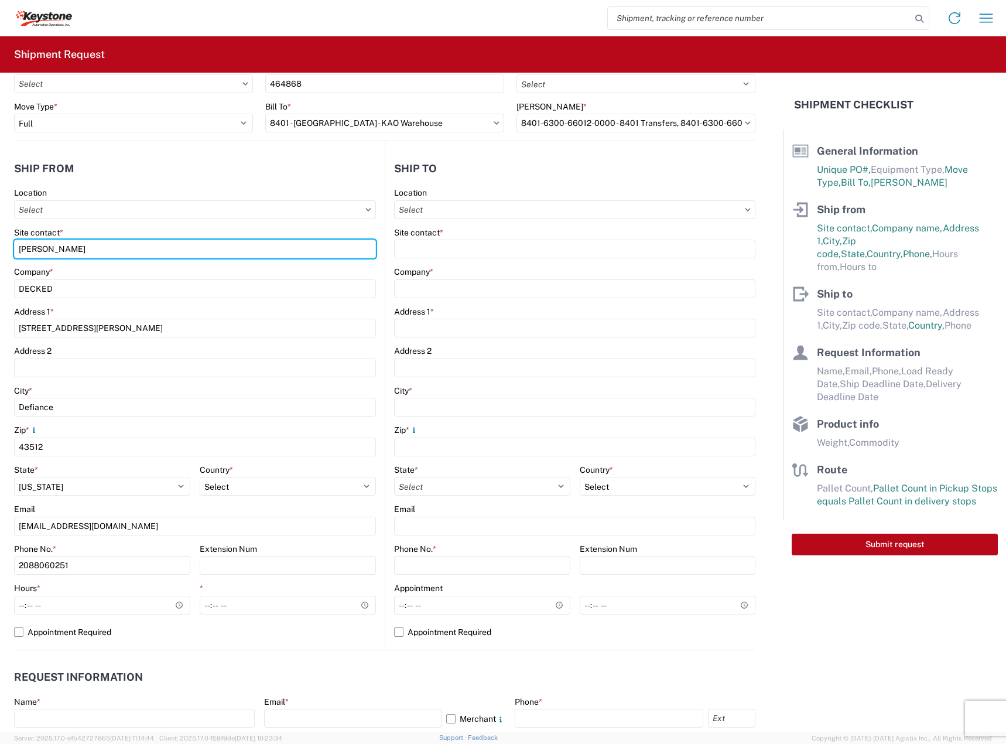
scroll to position [98, 0]
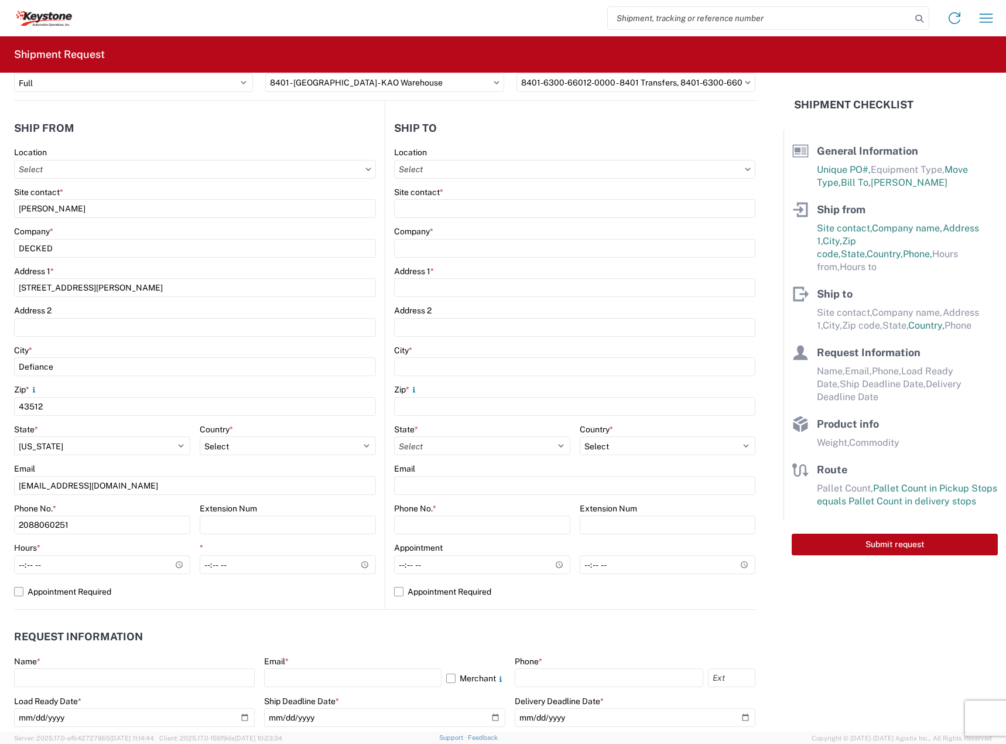
click at [28, 588] on label "Appointment Required" at bounding box center [195, 591] width 362 height 19
click at [0, 0] on input "Appointment Required" at bounding box center [0, 0] width 0 height 0
select select "OH"
select select "US"
click at [28, 592] on label "Appointment Required" at bounding box center [195, 591] width 362 height 19
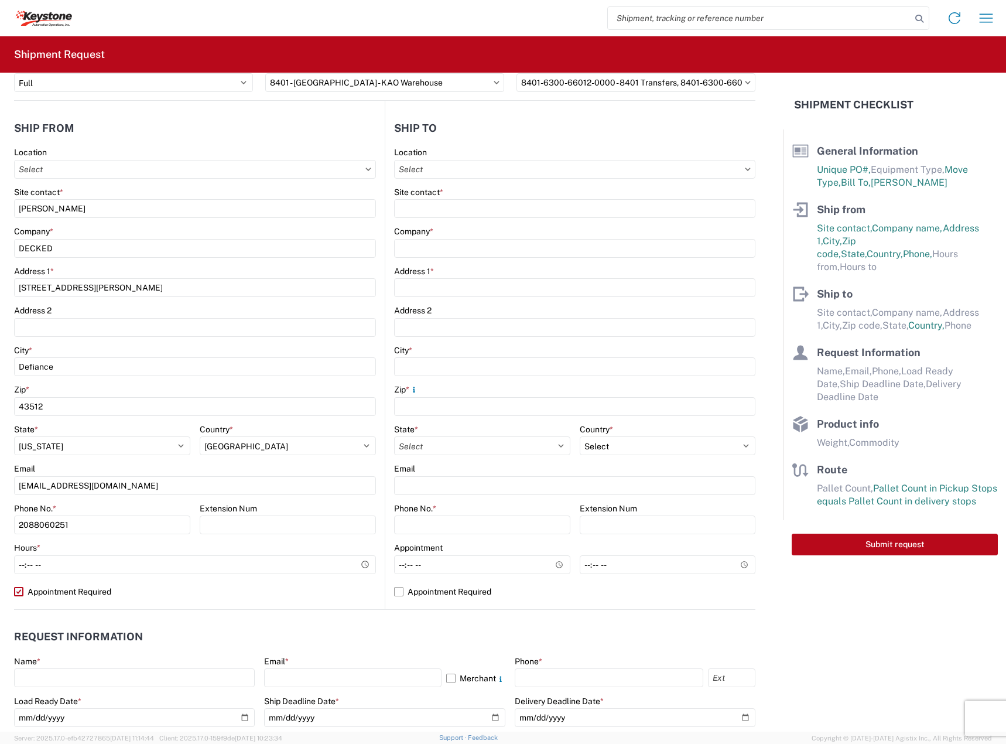
click at [0, 0] on input "Appointment Required" at bounding box center [0, 0] width 0 height 0
select select "OH"
select select "US"
click at [25, 565] on input "Hours *" at bounding box center [102, 564] width 176 height 19
click at [85, 583] on div "Location Site contact * Ashley Schwarzman Company * DECKED Address 1 * 25401 El…" at bounding box center [195, 378] width 362 height 462
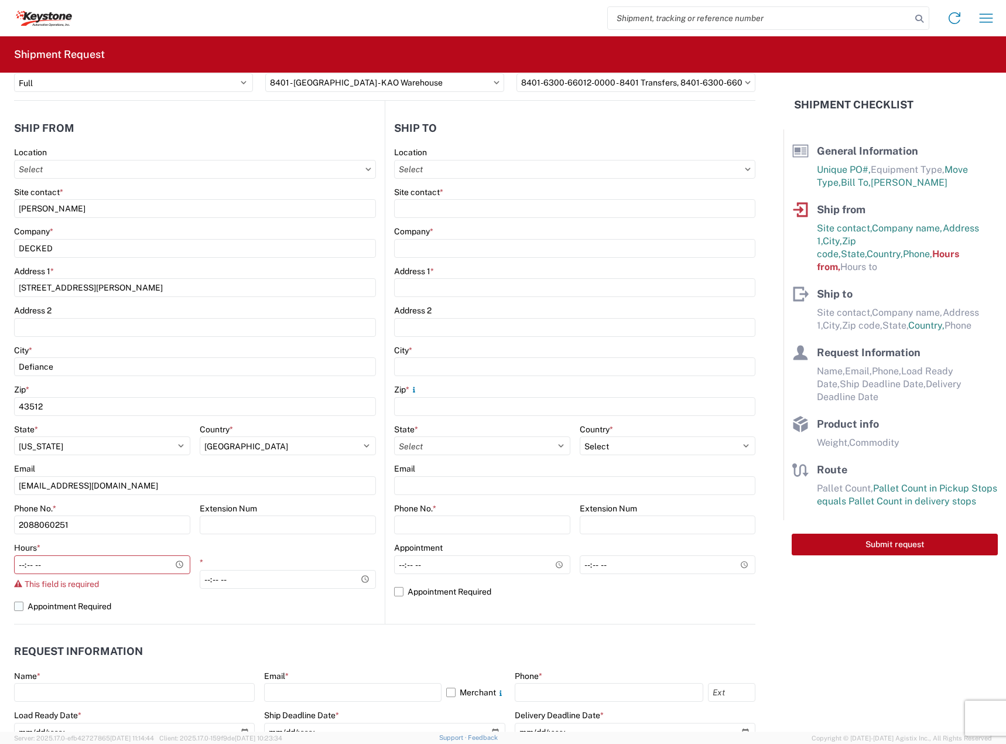
click at [55, 603] on label "Appointment Required" at bounding box center [195, 606] width 362 height 19
click at [0, 0] on input "Appointment Required" at bounding box center [0, 0] width 0 height 0
select select "OH"
select select "US"
click at [55, 602] on label "Appointment Required" at bounding box center [195, 606] width 362 height 19
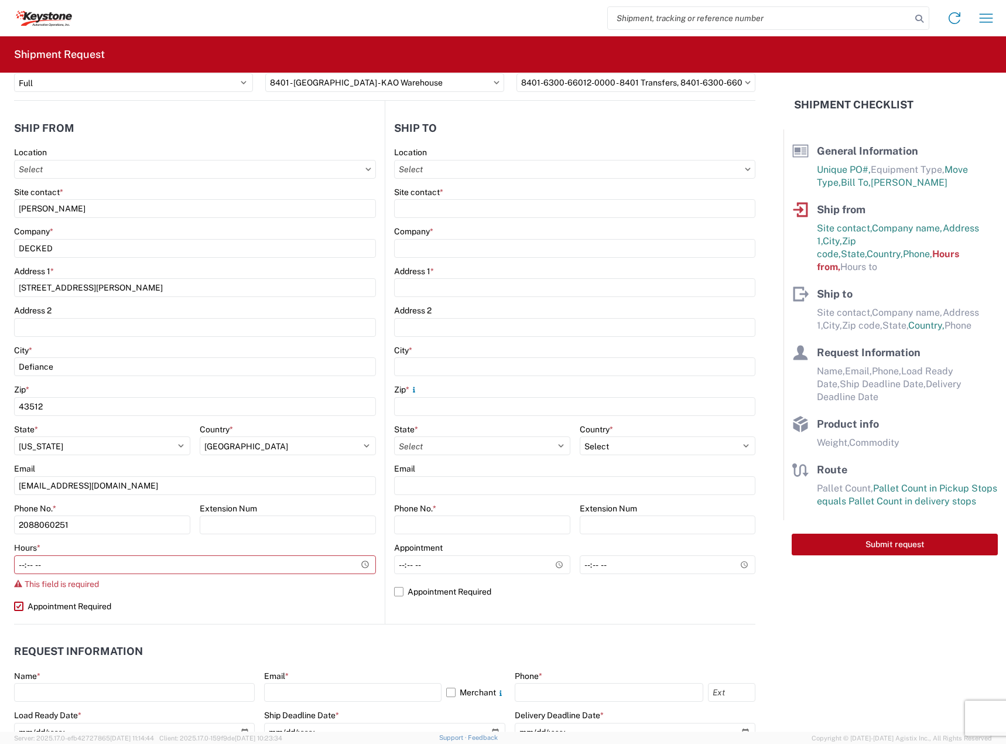
click at [0, 0] on input "Appointment Required" at bounding box center [0, 0] width 0 height 0
select select "OH"
select select "US"
click at [444, 588] on label "Appointment Required" at bounding box center [574, 591] width 361 height 19
click at [0, 0] on input "Appointment Required" at bounding box center [0, 0] width 0 height 0
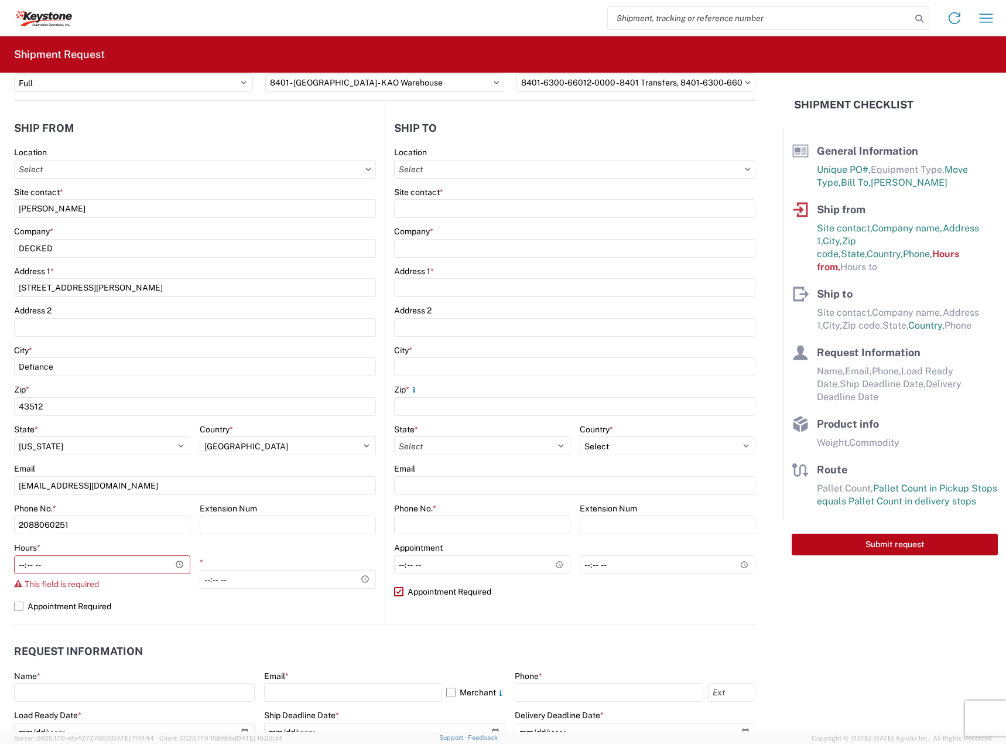
select select "US"
click at [444, 588] on label "Appointment Required" at bounding box center [574, 591] width 361 height 19
click at [0, 0] on input "Appointment Required" at bounding box center [0, 0] width 0 height 0
select select "US"
drag, startPoint x: 22, startPoint y: 566, endPoint x: 71, endPoint y: 564, distance: 48.6
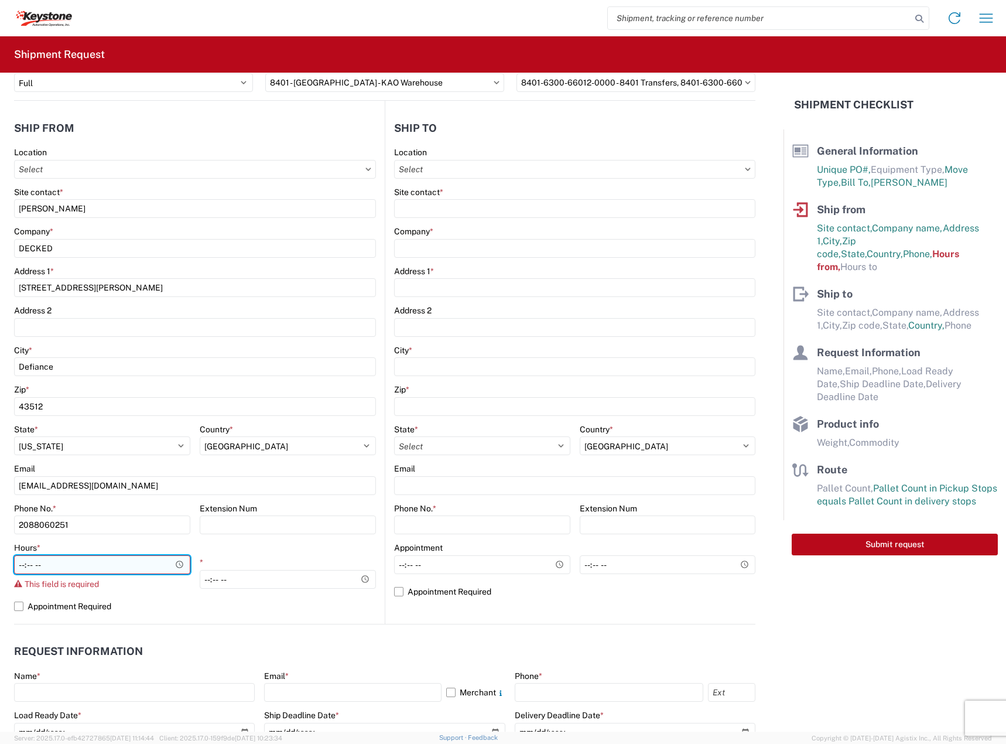
click at [22, 566] on input "Hours *" at bounding box center [102, 564] width 176 height 19
click at [39, 564] on input "Hours *" at bounding box center [102, 564] width 176 height 19
click at [39, 563] on input "Hours *" at bounding box center [102, 564] width 176 height 19
type input "07:00"
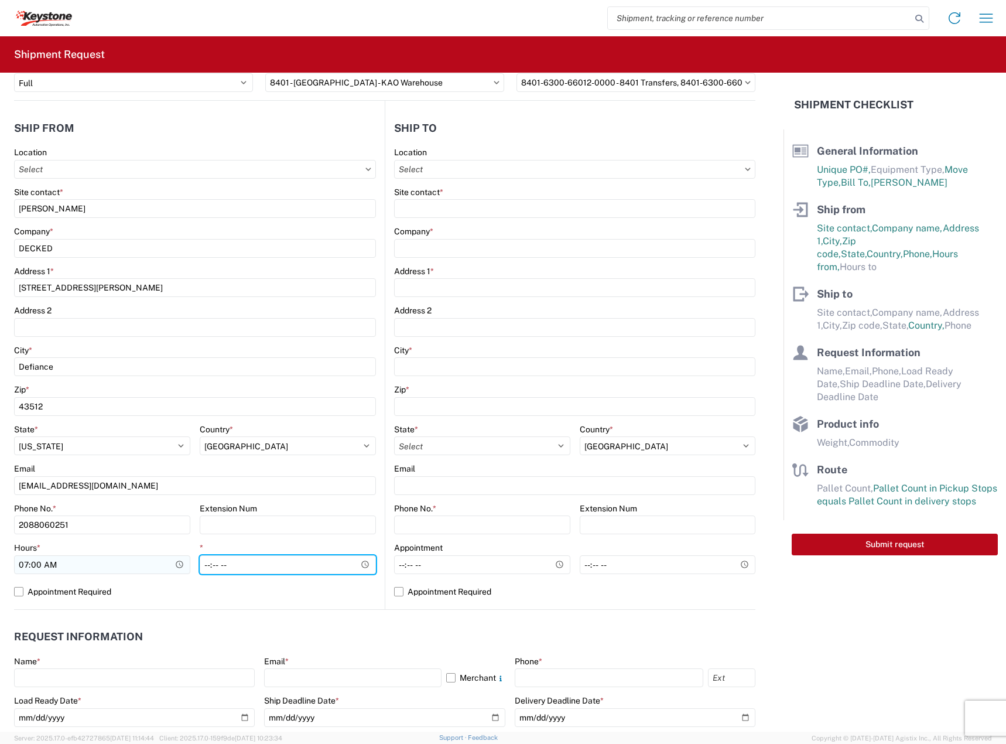
type input "15:30"
click at [77, 596] on label "Appointment Required" at bounding box center [195, 591] width 362 height 19
click at [0, 0] on input "Appointment Required" at bounding box center [0, 0] width 0 height 0
select select "OH"
select select "US"
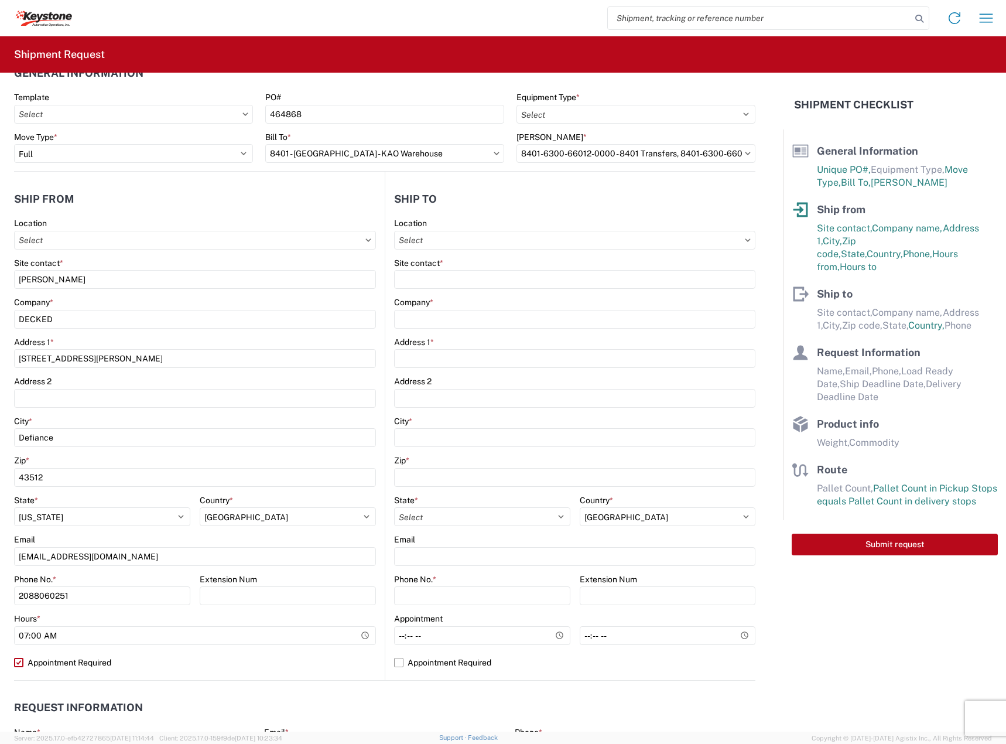
scroll to position [0, 0]
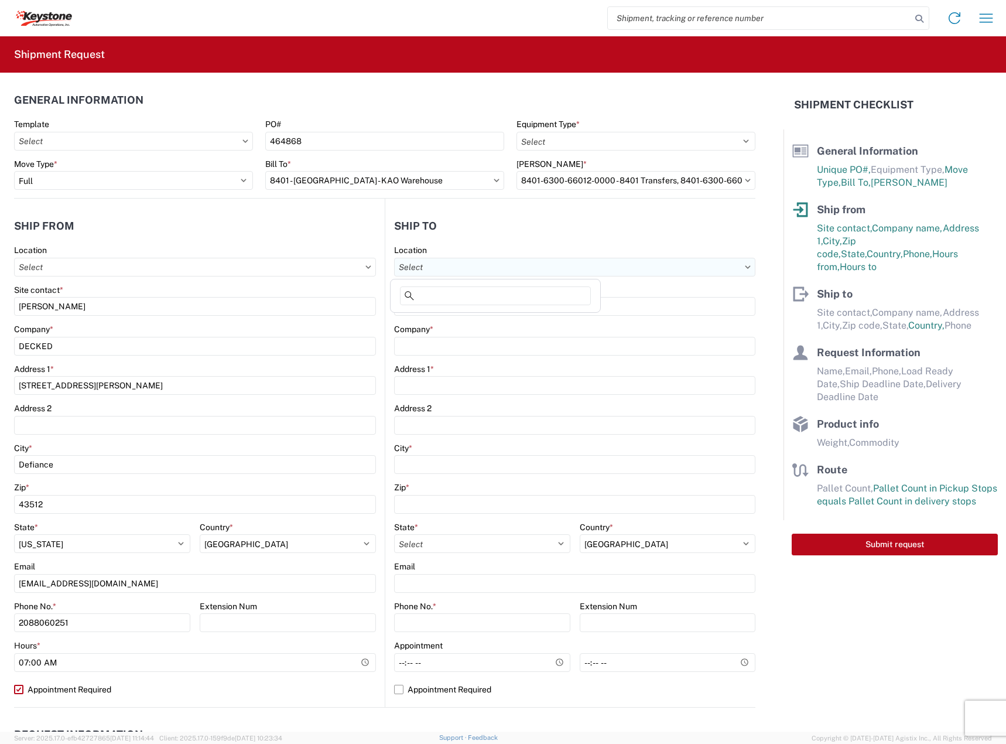
click at [473, 271] on input "Location" at bounding box center [574, 267] width 361 height 19
type input "8401"
drag, startPoint x: 482, startPoint y: 316, endPoint x: 472, endPoint y: 316, distance: 10.0
click at [482, 316] on div "8401 - [GEOGRAPHIC_DATA] - KAO Warehouse" at bounding box center [495, 319] width 205 height 19
type input "8401 - [GEOGRAPHIC_DATA] - KAO Warehouse"
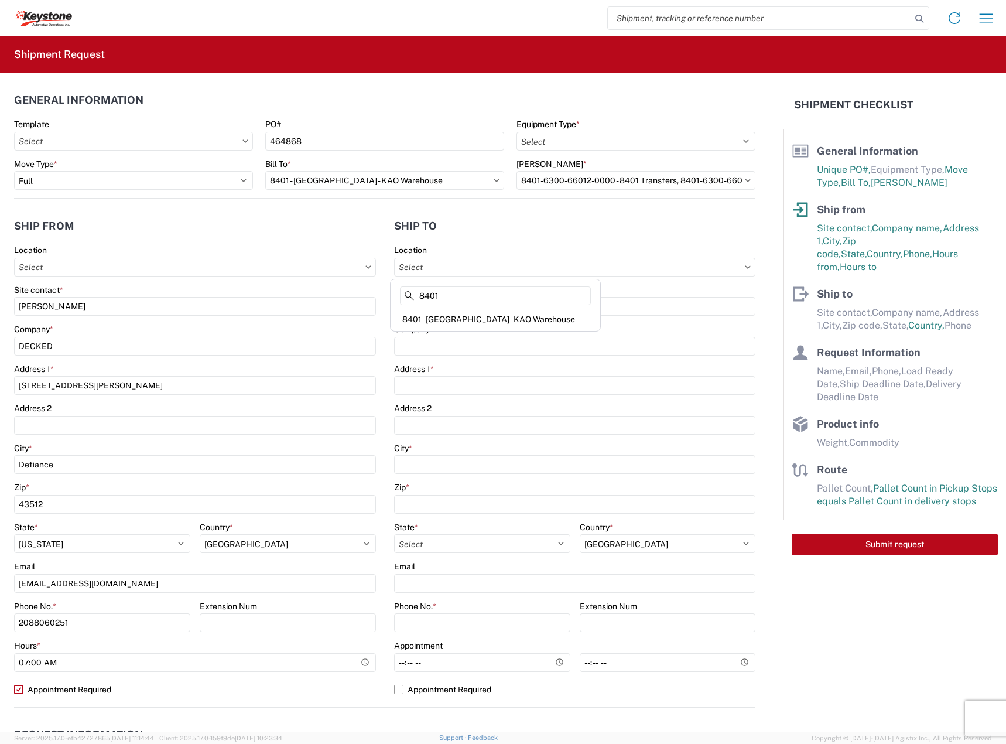
type input "KAO"
type input "68 Slocum Ave"
type input "[GEOGRAPHIC_DATA]"
type input "18643"
select select "US"
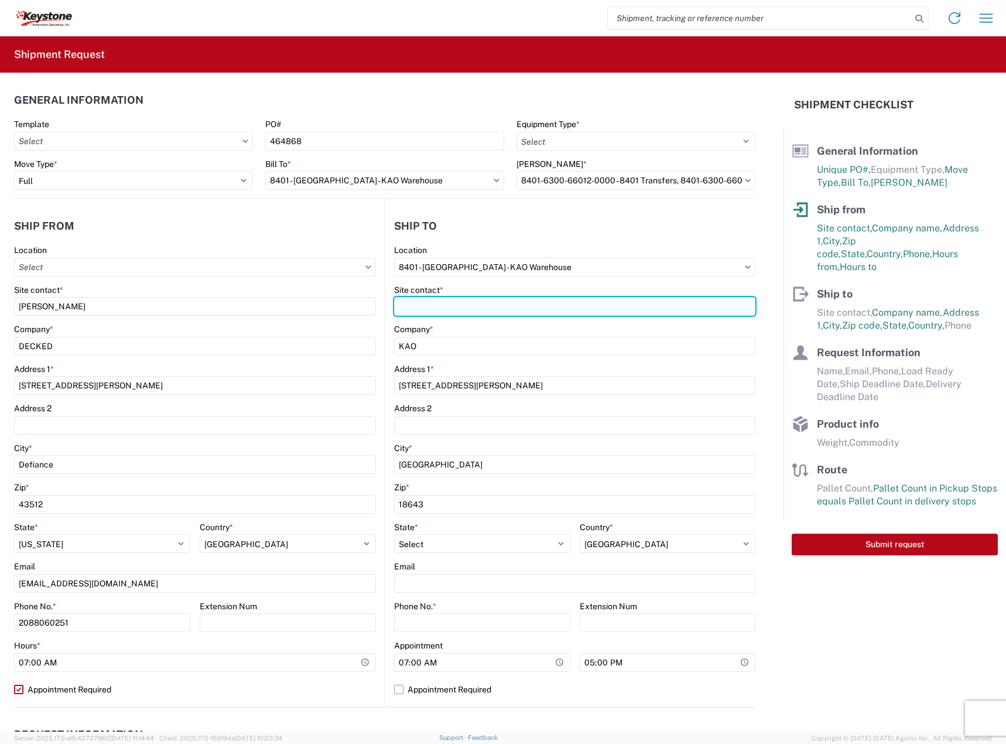
click at [443, 307] on input "Site contact *" at bounding box center [574, 306] width 361 height 19
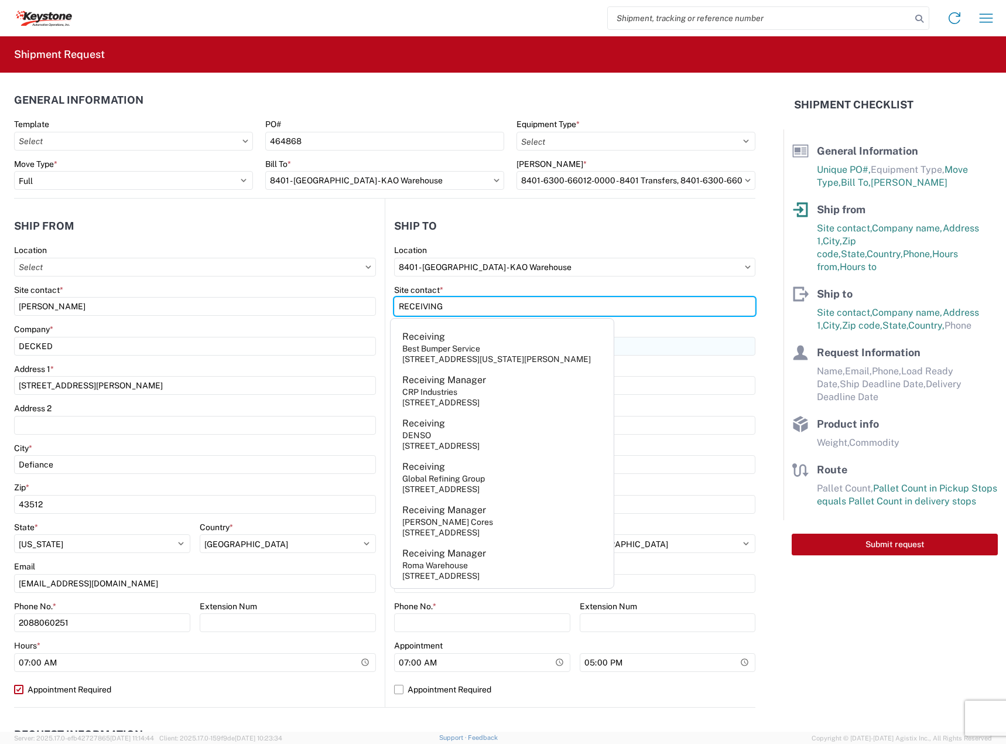
type input "RECEIVING"
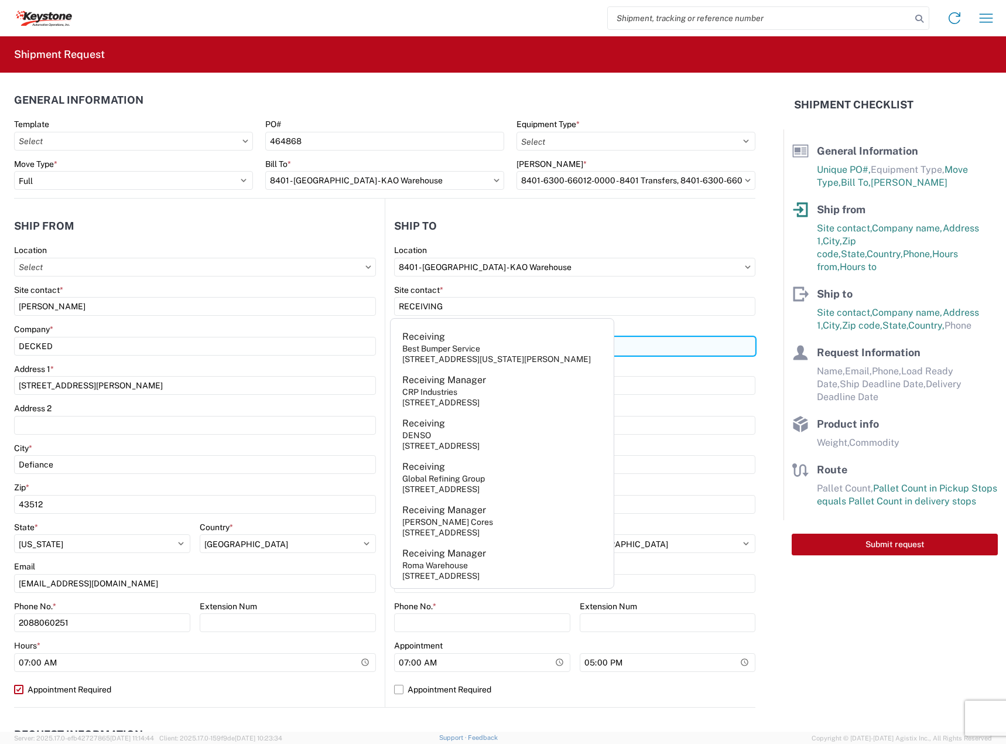
click at [642, 337] on input "KAO" at bounding box center [574, 346] width 361 height 19
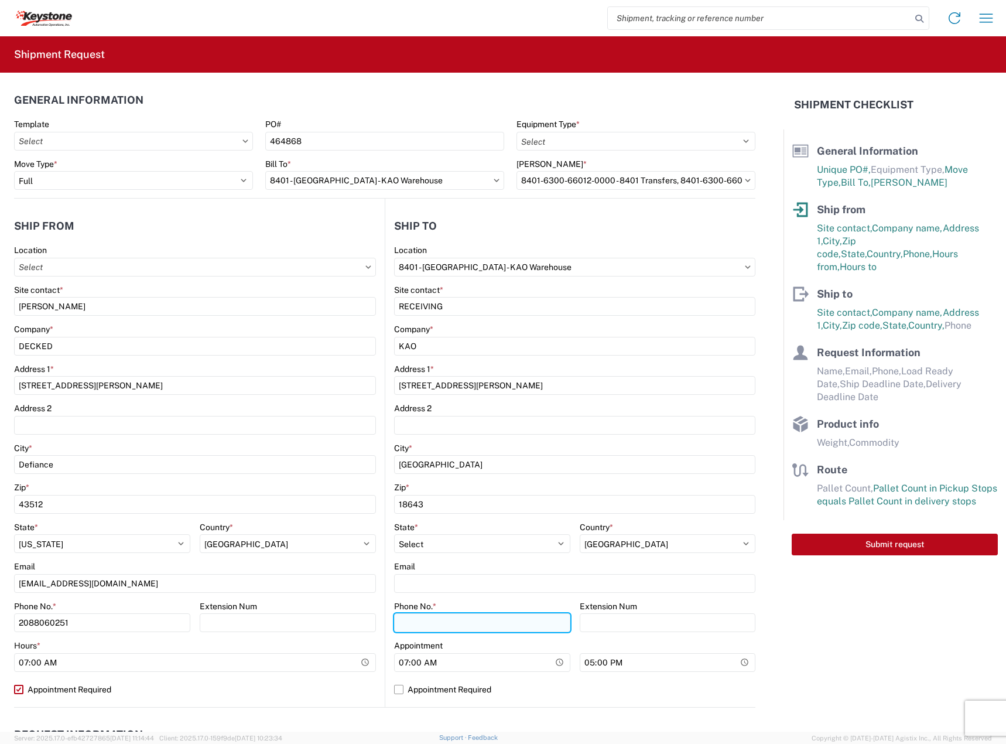
click at [439, 625] on input "Phone No. *" at bounding box center [482, 622] width 176 height 19
paste input "570-655-4514"
type input "570-655-4514"
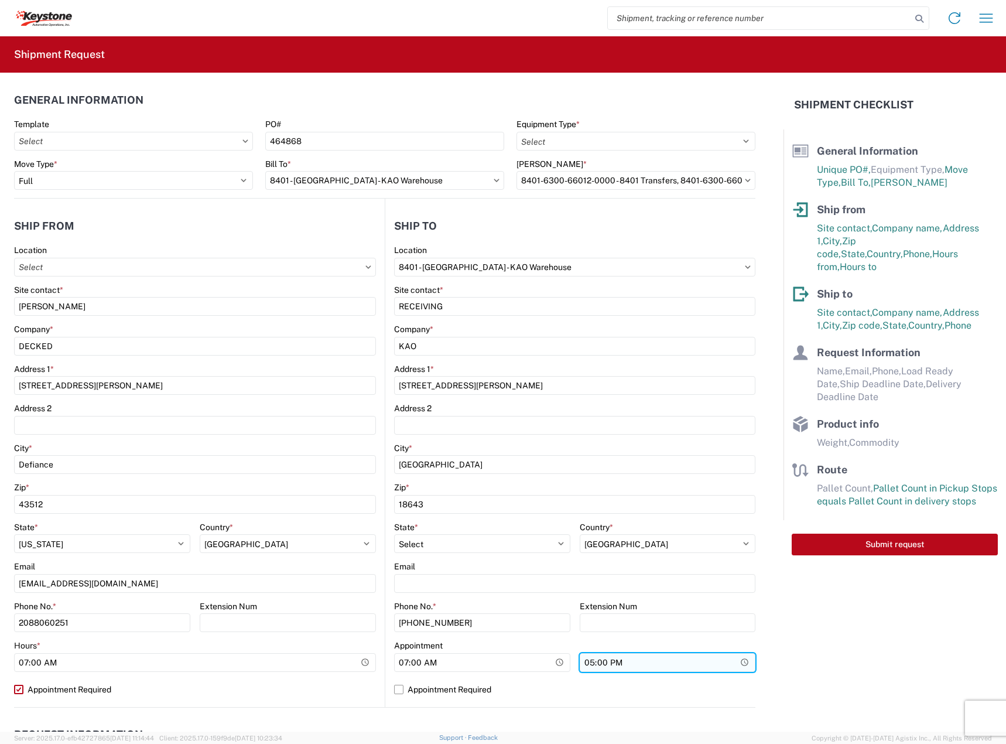
drag, startPoint x: 618, startPoint y: 664, endPoint x: 589, endPoint y: 665, distance: 29.3
click at [589, 665] on input "17:00" at bounding box center [668, 662] width 176 height 19
click at [603, 662] on input "time" at bounding box center [668, 662] width 176 height 19
click at [593, 663] on input "time" at bounding box center [668, 662] width 176 height 19
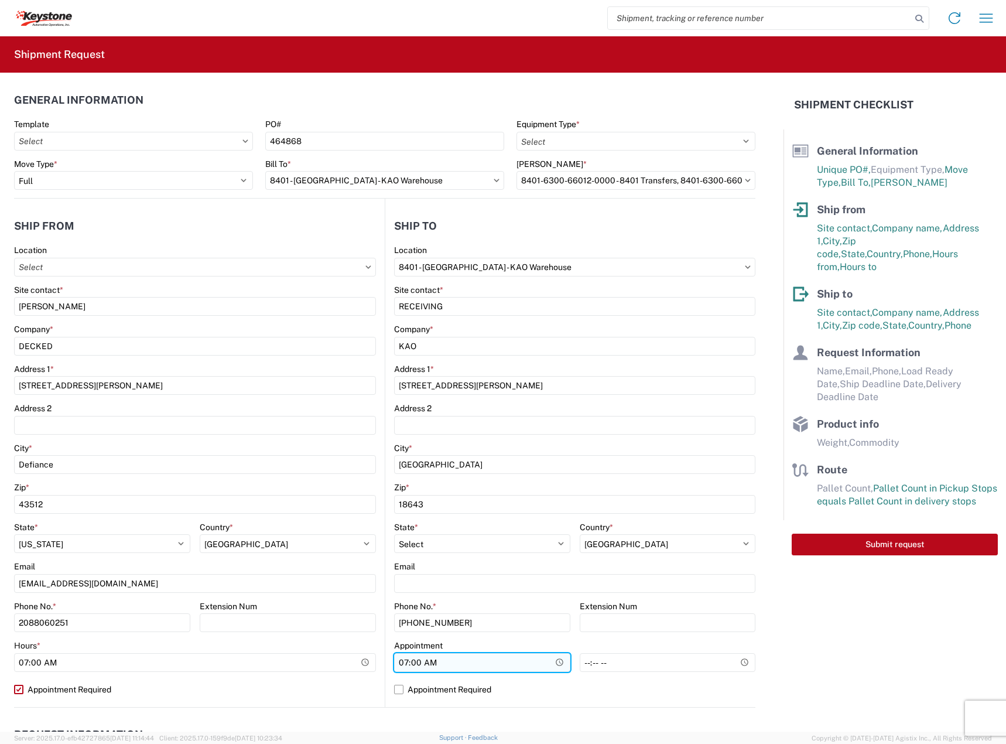
click at [436, 660] on input "07:00" at bounding box center [482, 662] width 176 height 19
click at [412, 660] on input "Hours *" at bounding box center [482, 662] width 176 height 19
click at [420, 661] on input "Hours *" at bounding box center [482, 662] width 176 height 19
click at [399, 688] on label "Appointment Required" at bounding box center [574, 689] width 361 height 19
click at [0, 0] on input "Appointment Required" at bounding box center [0, 0] width 0 height 0
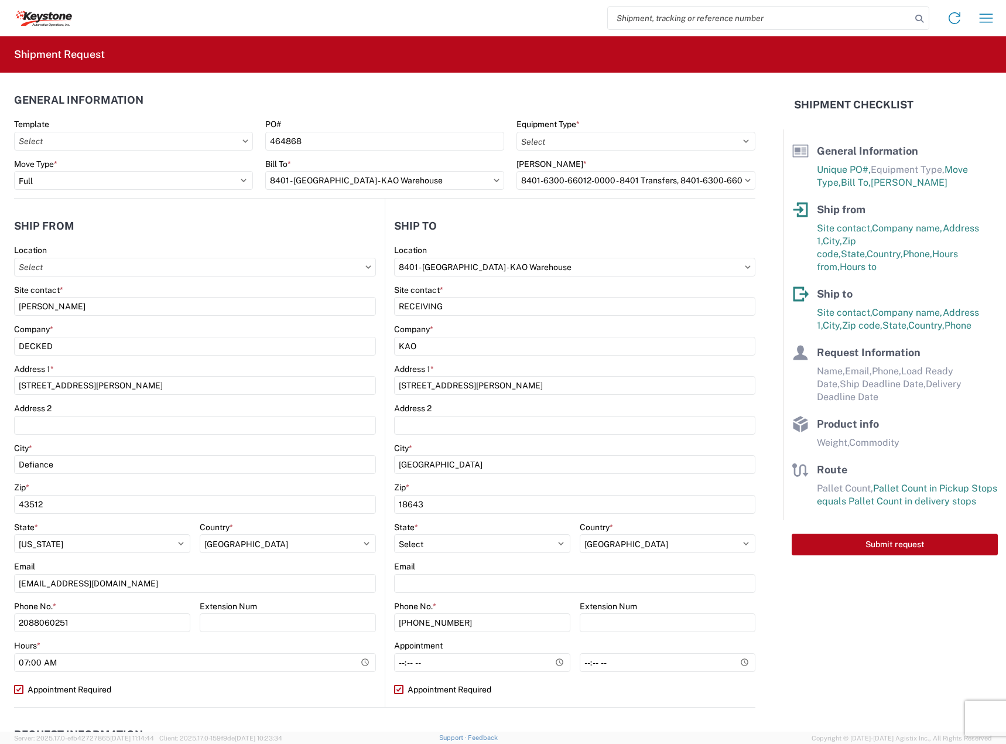
select select "PA"
select select "US"
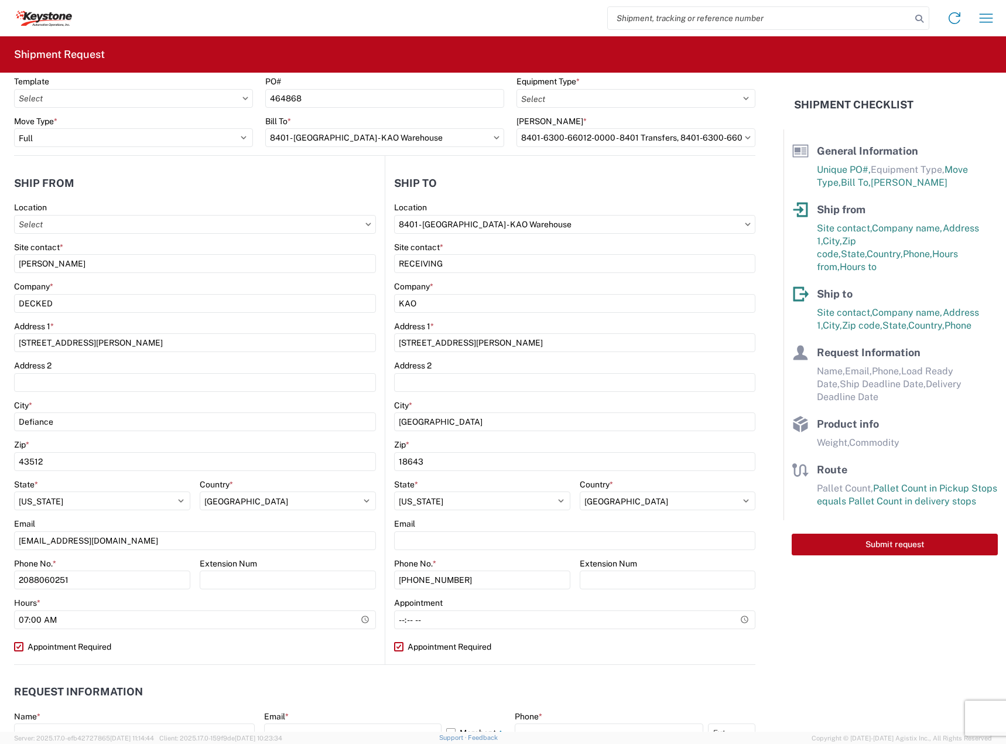
scroll to position [293, 0]
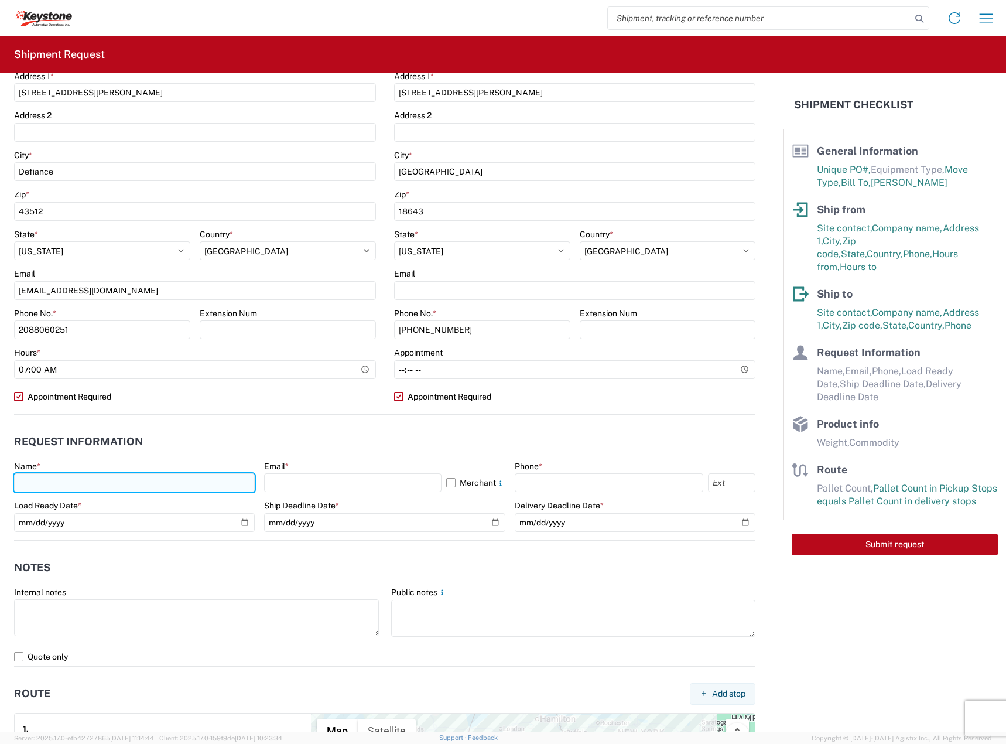
click at [100, 479] on input "text" at bounding box center [134, 482] width 241 height 19
type input "[PERSON_NAME]"
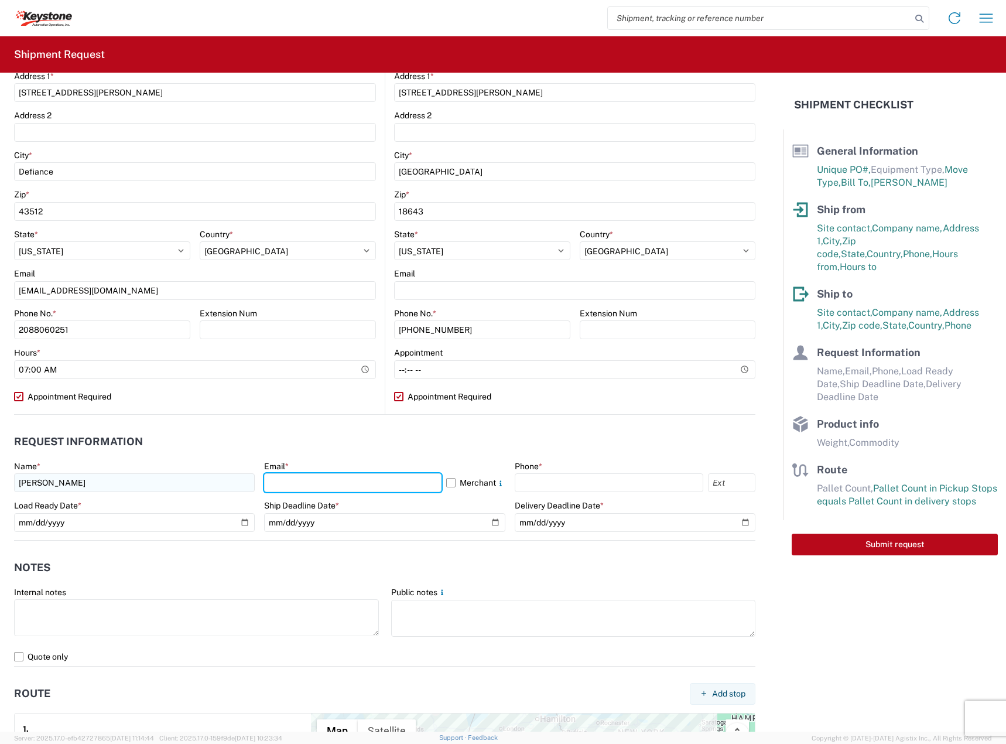
type input "[EMAIL_ADDRESS][DOMAIN_NAME]"
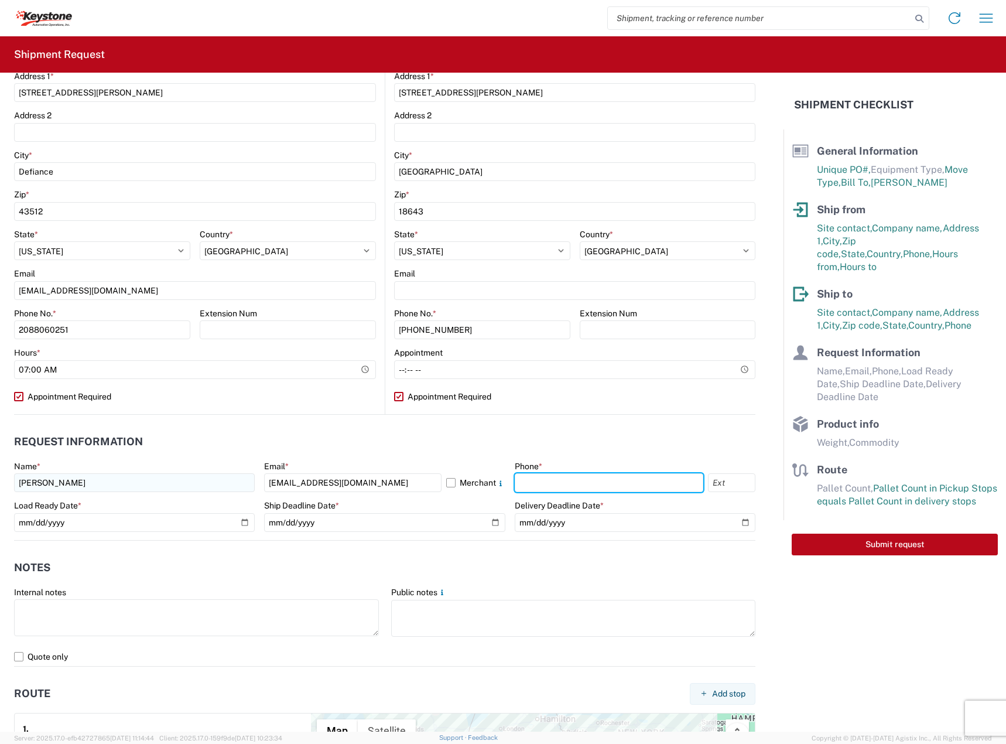
type input "2088060251"
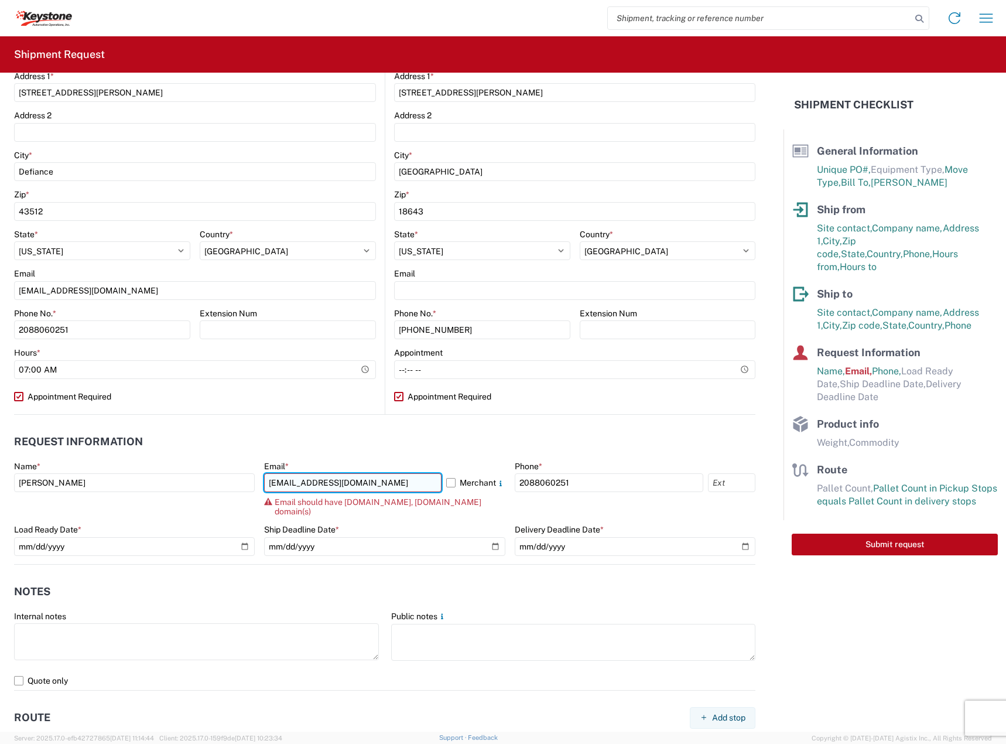
click at [316, 481] on input "[EMAIL_ADDRESS][DOMAIN_NAME]" at bounding box center [352, 482] width 177 height 19
drag, startPoint x: 320, startPoint y: 484, endPoint x: 182, endPoint y: 477, distance: 137.8
click at [182, 477] on div "Name * MATIAS RODRIGUEZ Email * CARGOGLIDE@DECKED.COM Merchant Email should hav…" at bounding box center [384, 512] width 741 height 103
type input "MATIAS@DECKED.COM"
click at [460, 487] on label "Merchant" at bounding box center [475, 482] width 59 height 19
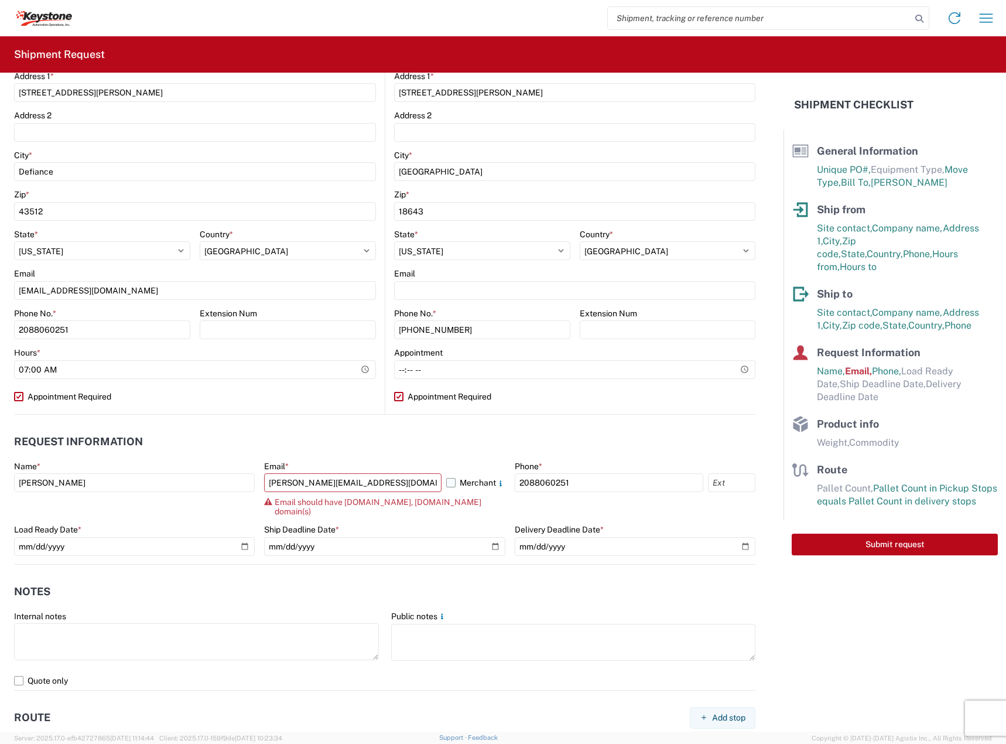
click at [0, 0] on input "Merchant" at bounding box center [0, 0] width 0 height 0
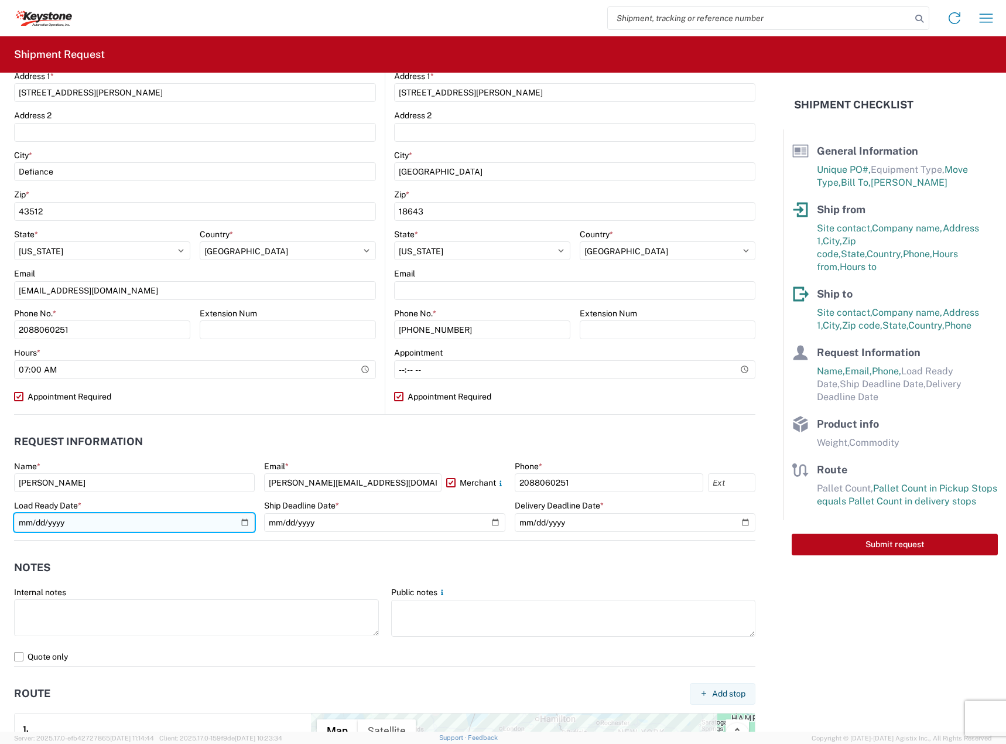
click at [209, 524] on input "date" at bounding box center [134, 522] width 241 height 19
click at [239, 519] on input "date" at bounding box center [134, 522] width 241 height 19
type input "2025-08-26"
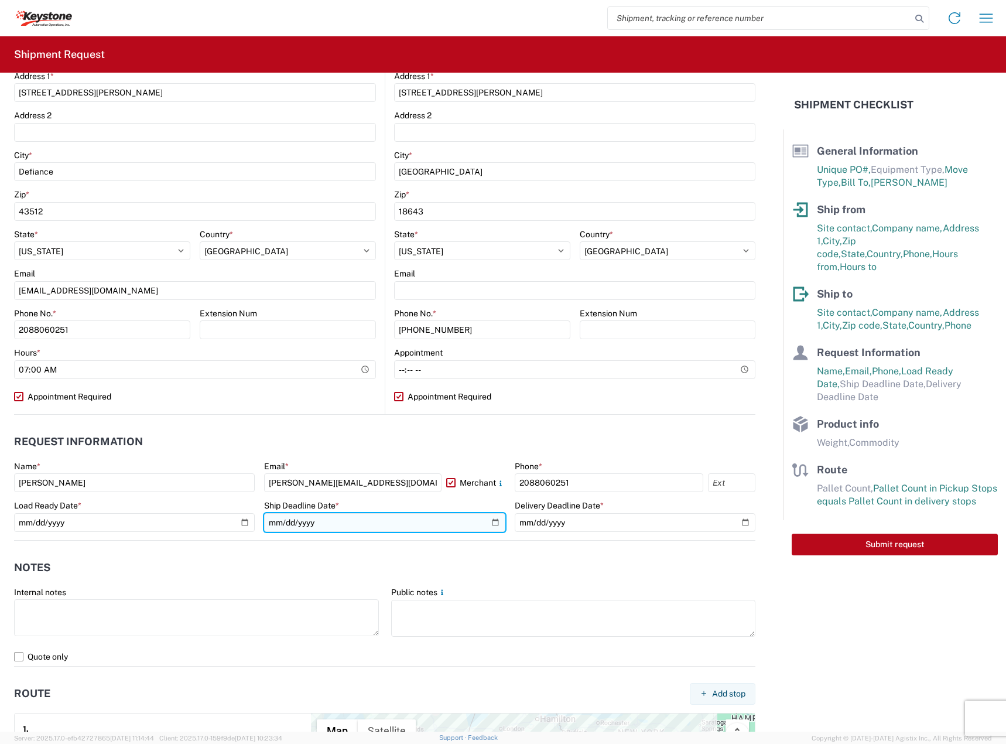
click at [485, 519] on input "date" at bounding box center [384, 522] width 241 height 19
type input "2025-08-28"
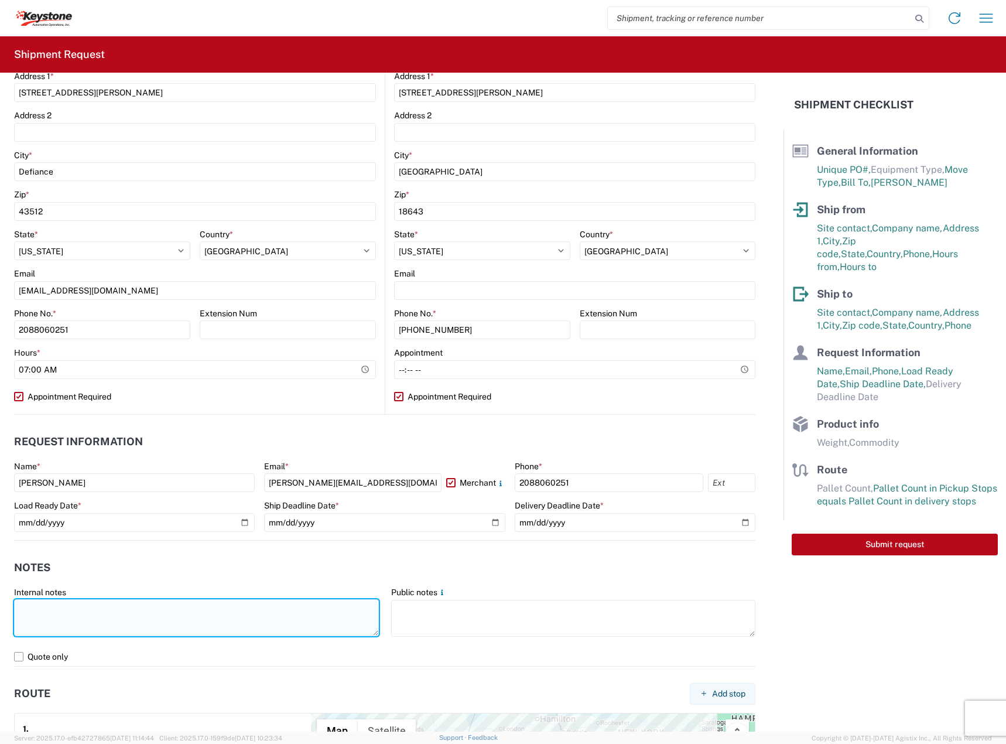
click at [197, 610] on textarea at bounding box center [196, 617] width 365 height 37
click at [188, 633] on textarea at bounding box center [196, 617] width 365 height 37
paste textarea "Driver is required to provide and utilize LOAD STRAPS and/or LOAD BARS to secur…"
click at [47, 617] on textarea "Driver is required to provide and utilize LOAD STRAPS and/or LOAD BARS to secur…" at bounding box center [196, 617] width 365 height 37
drag, startPoint x: 95, startPoint y: 618, endPoint x: 86, endPoint y: 618, distance: 9.4
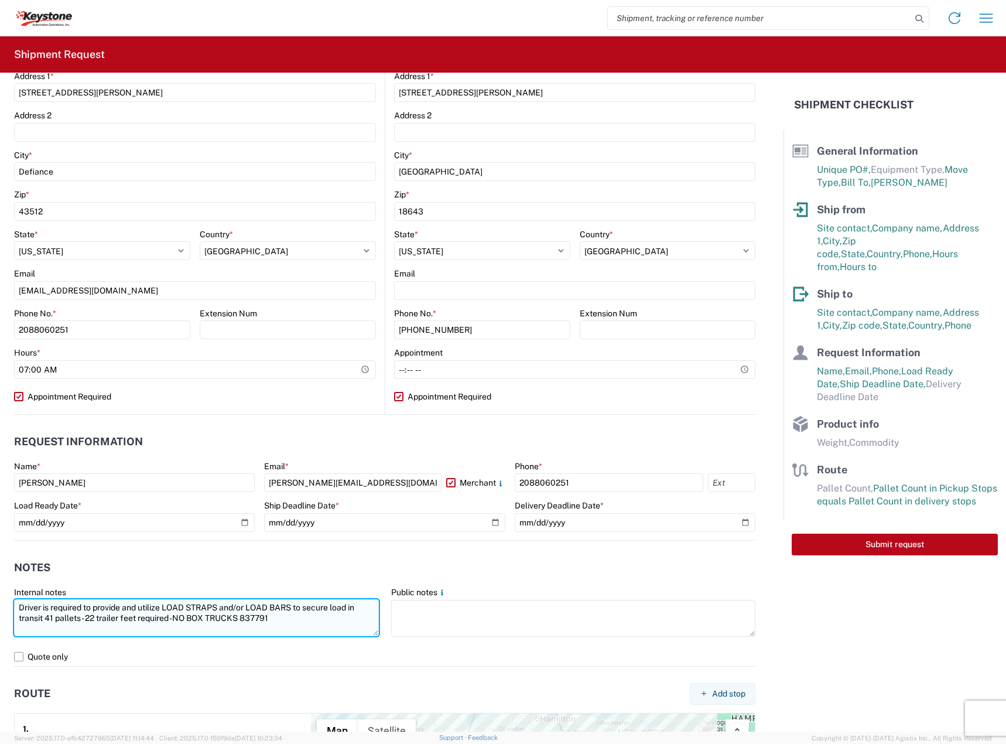
click at [86, 618] on textarea "Driver is required to provide and utilize LOAD STRAPS and/or LOAD BARS to secur…" at bounding box center [196, 617] width 365 height 37
click at [259, 624] on textarea "Driver is required to provide and utilize LOAD STRAPS and/or LOAD BARS to secur…" at bounding box center [196, 617] width 365 height 37
click at [261, 618] on textarea "Driver is required to provide and utilize LOAD STRAPS and/or LOAD BARS to secur…" at bounding box center [196, 617] width 365 height 37
click at [261, 621] on textarea "Driver is required to provide and utilize LOAD STRAPS and/or LOAD BARS to secur…" at bounding box center [196, 617] width 365 height 37
paste textarea "40150"
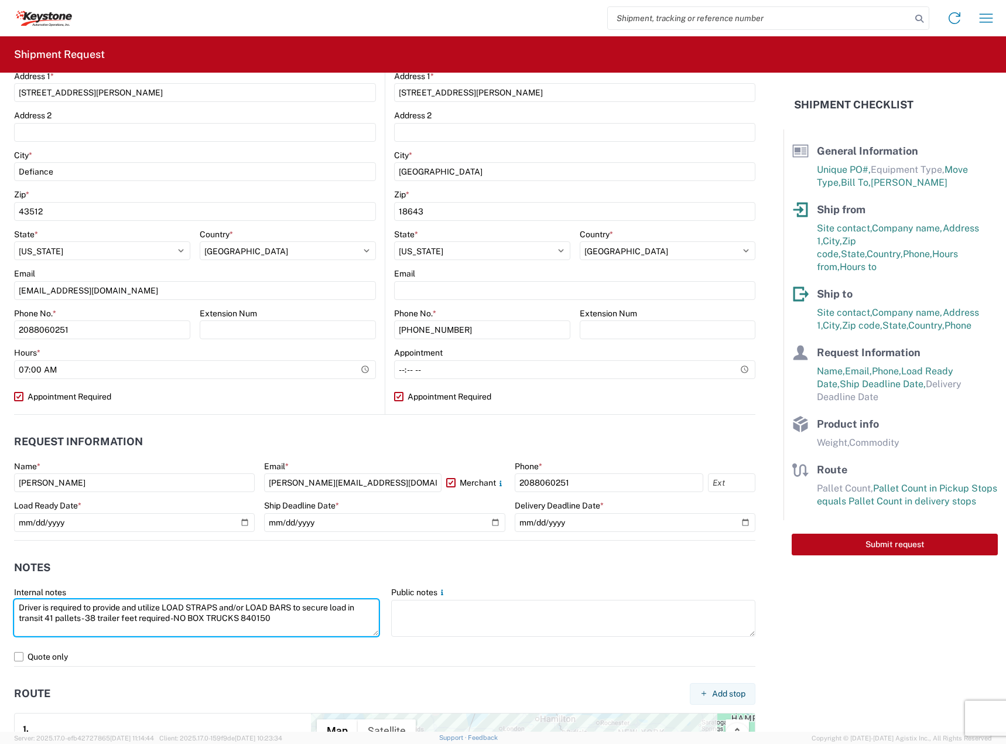
drag, startPoint x: 296, startPoint y: 621, endPoint x: -127, endPoint y: 552, distance: 428.4
click at [0, 552] on html "Home Shipment request Shipment tracking Shipment Request General Information Te…" at bounding box center [503, 372] width 1006 height 744
type textarea "Driver is required to provide and utilize LOAD STRAPS and/or LOAD BARS to secur…"
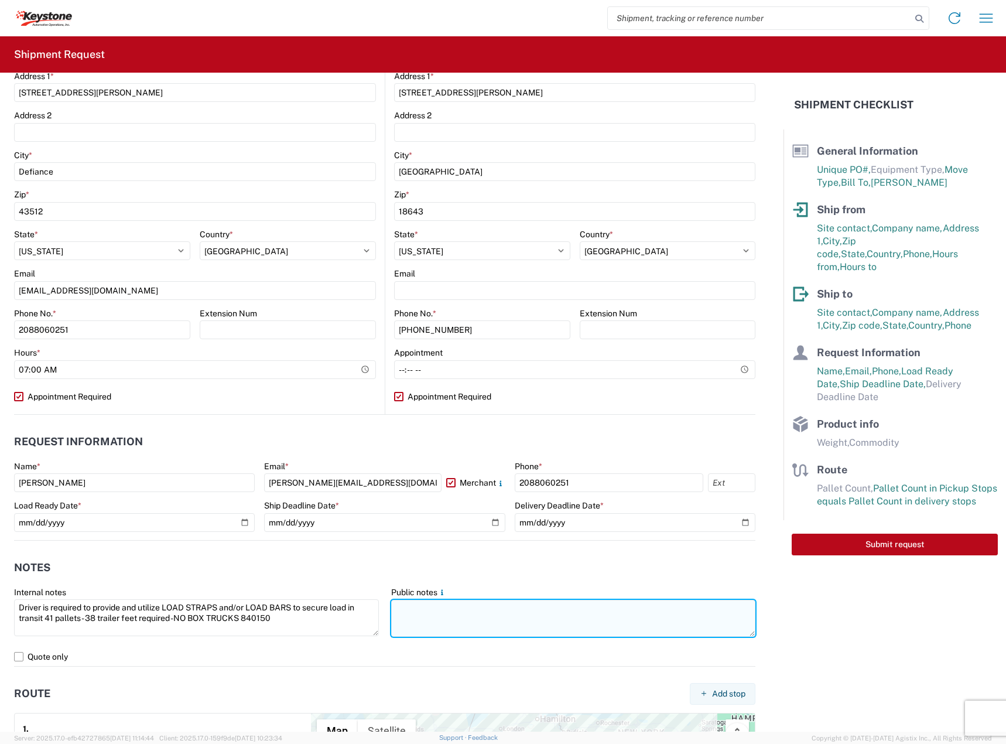
click at [441, 619] on textarea at bounding box center [573, 618] width 365 height 37
paste textarea "Driver is required to provide and utilize LOAD STRAPS and/or LOAD BARS to secur…"
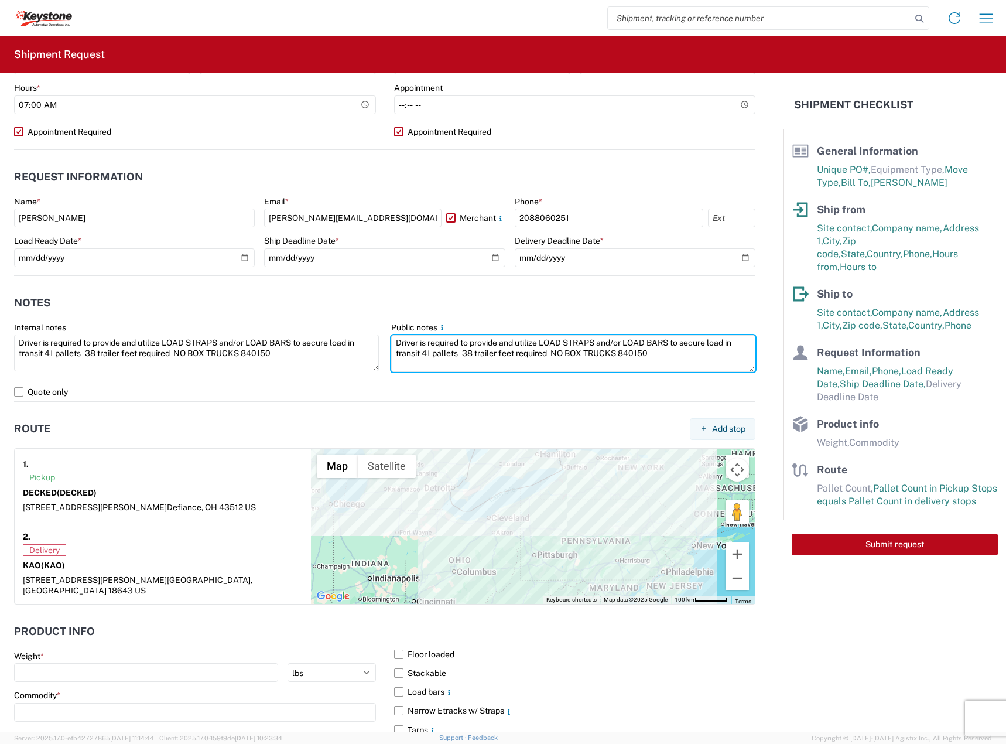
scroll to position [586, 0]
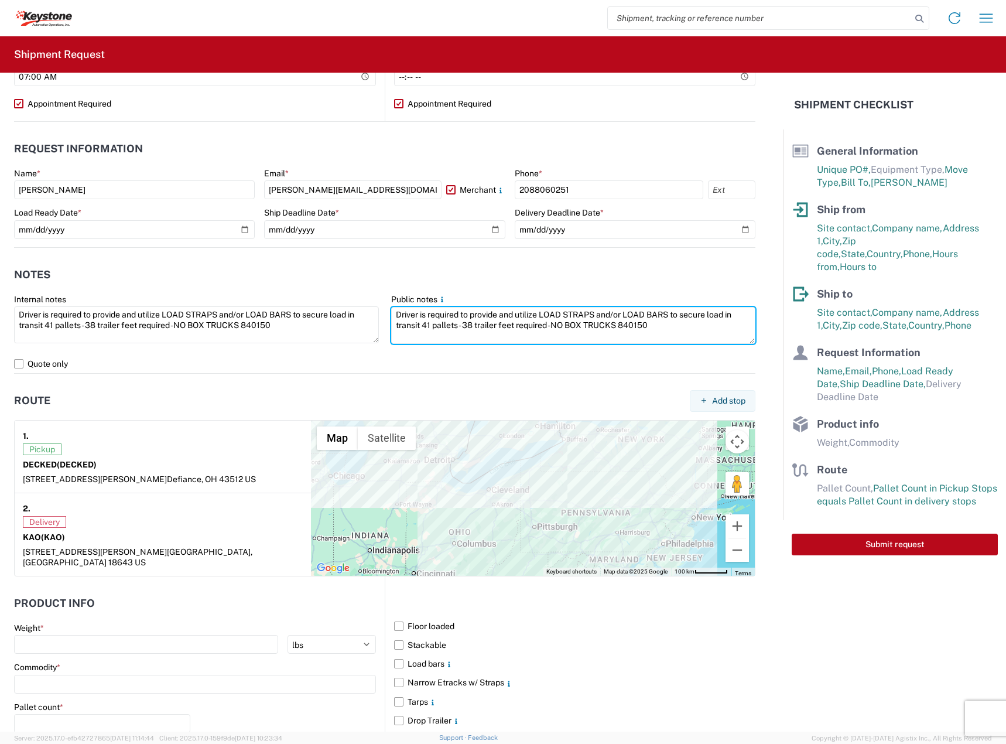
type textarea "Driver is required to provide and utilize LOAD STRAPS and/or LOAD BARS to secur…"
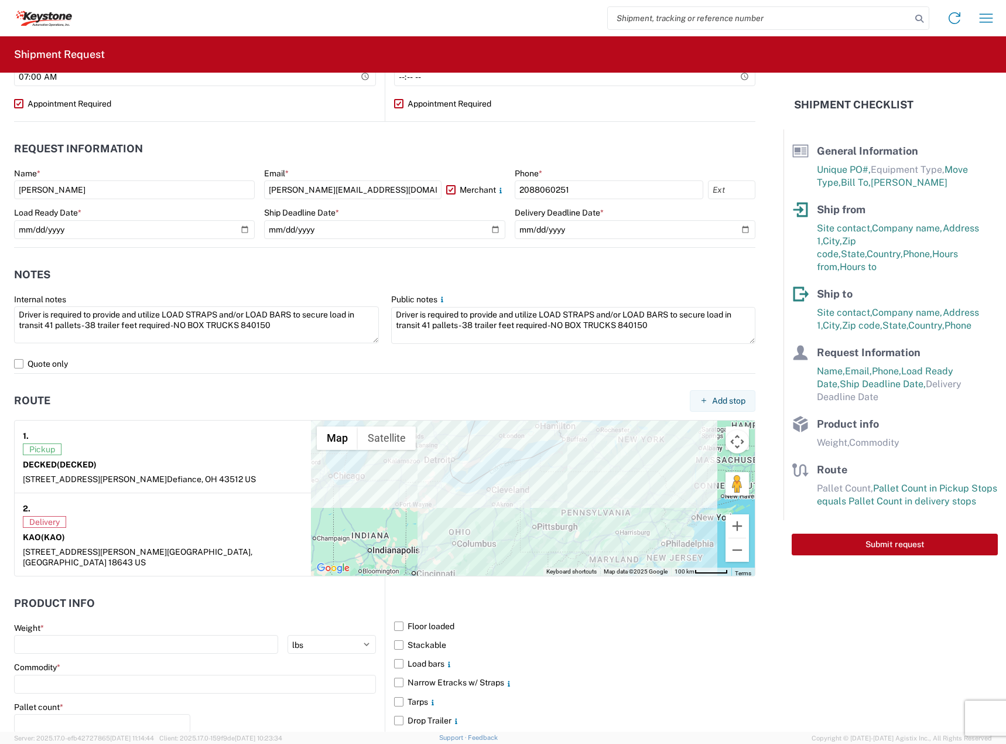
click at [434, 494] on div at bounding box center [533, 497] width 444 height 155
click at [151, 635] on input "number" at bounding box center [146, 644] width 264 height 19
type input "11505"
click at [124, 682] on input at bounding box center [195, 684] width 362 height 19
type input "cargoglides"
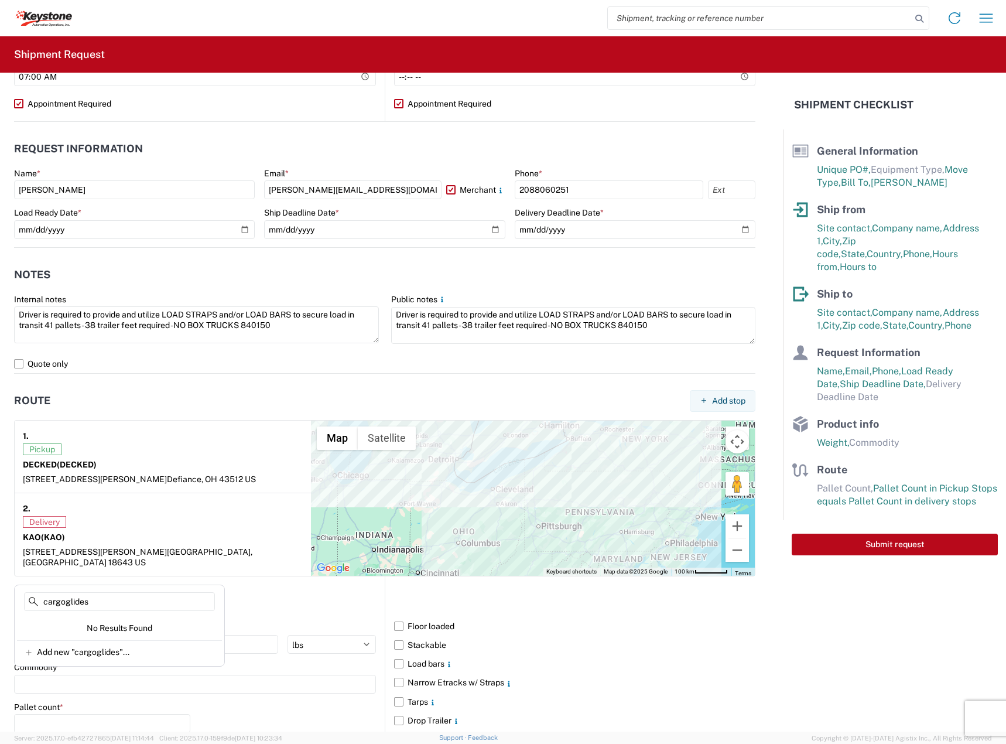
click at [186, 658] on div "Add new "cargoglides"..." at bounding box center [119, 651] width 205 height 23
type input "cargoglides"
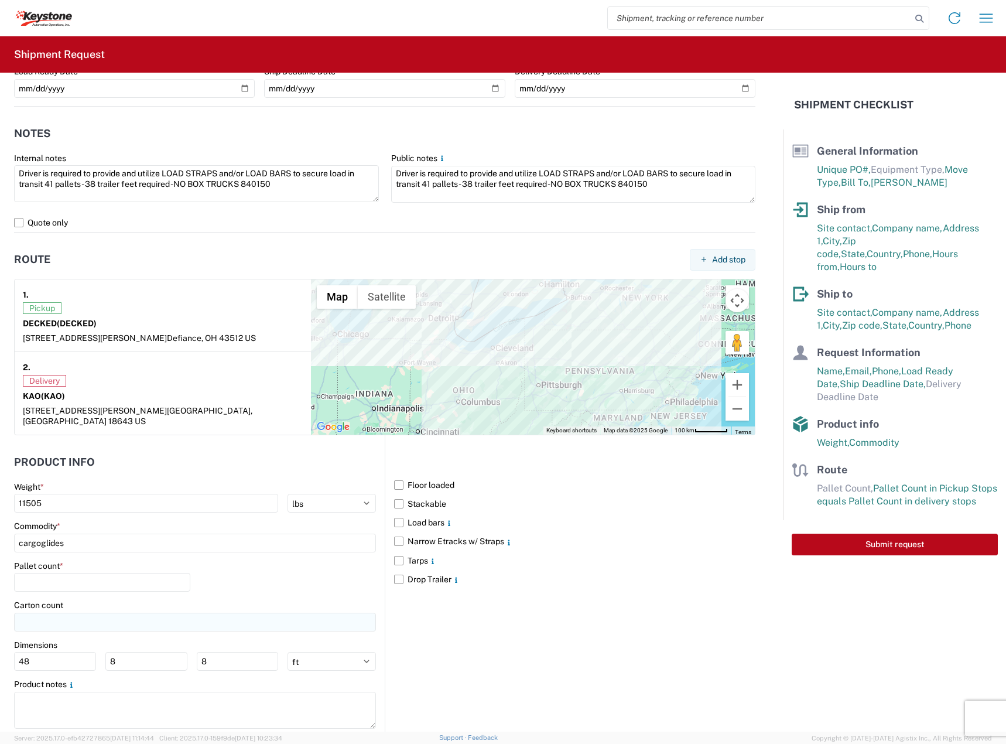
scroll to position [745, 0]
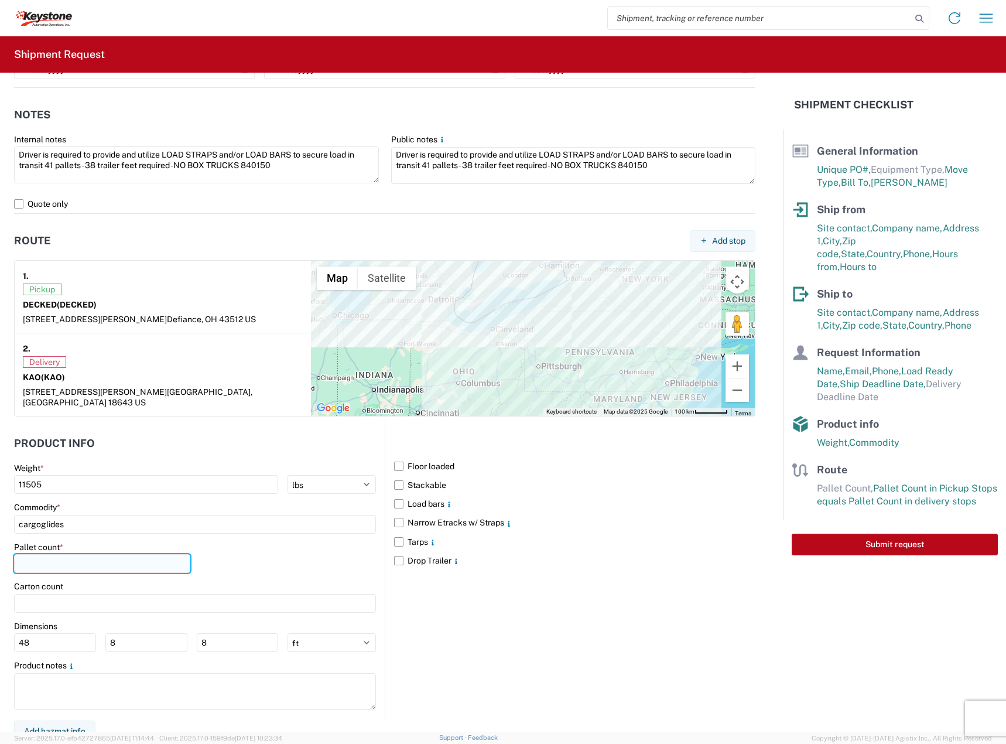
click at [97, 554] on input "number" at bounding box center [102, 563] width 176 height 19
type input "41"
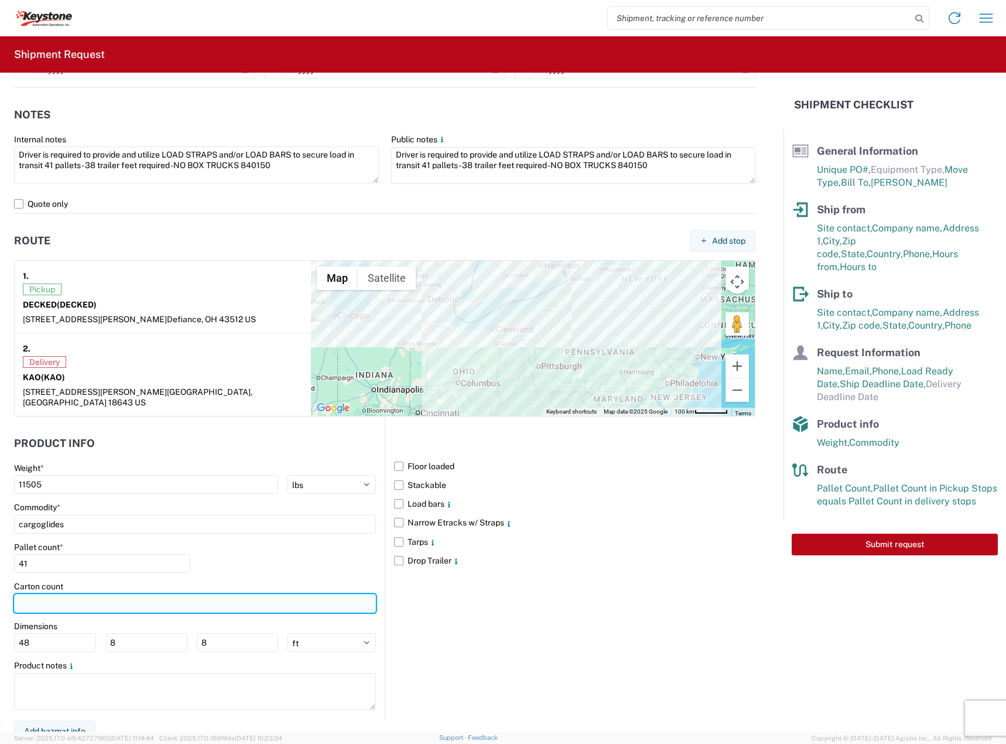
click at [70, 594] on input "number" at bounding box center [195, 603] width 362 height 19
type input "41"
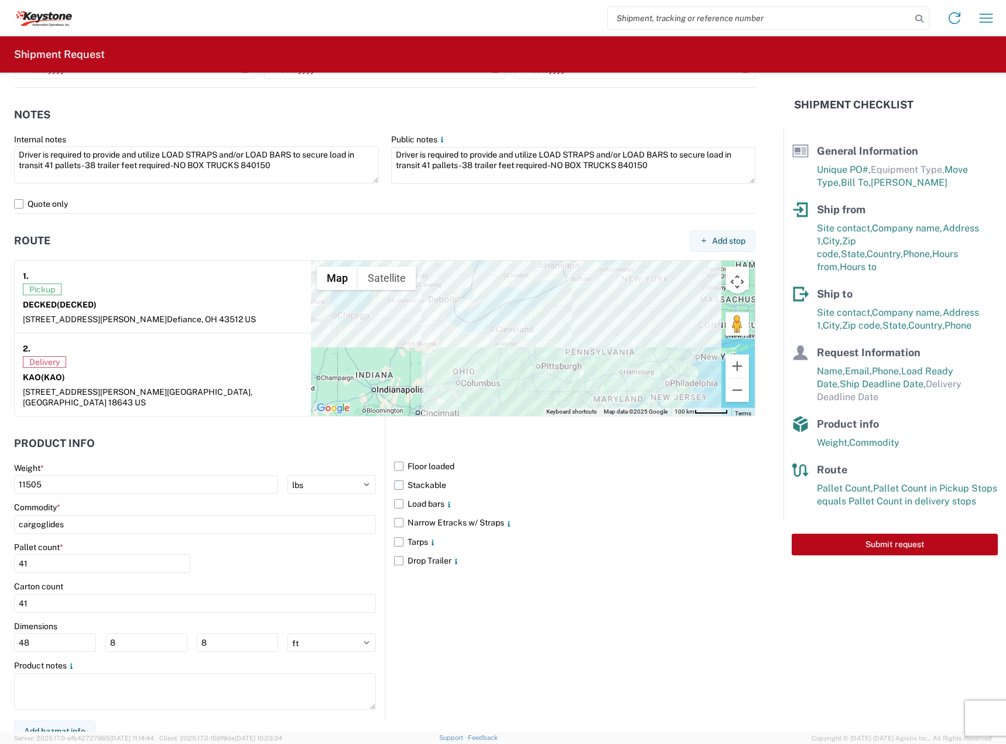
click at [422, 476] on label "Stackable" at bounding box center [574, 484] width 361 height 19
click at [0, 0] on input "Stackable" at bounding box center [0, 0] width 0 height 0
drag, startPoint x: 422, startPoint y: 497, endPoint x: 423, endPoint y: 509, distance: 11.8
click at [421, 497] on label "Load bars" at bounding box center [574, 503] width 361 height 19
click at [0, 0] on input "Load bars" at bounding box center [0, 0] width 0 height 0
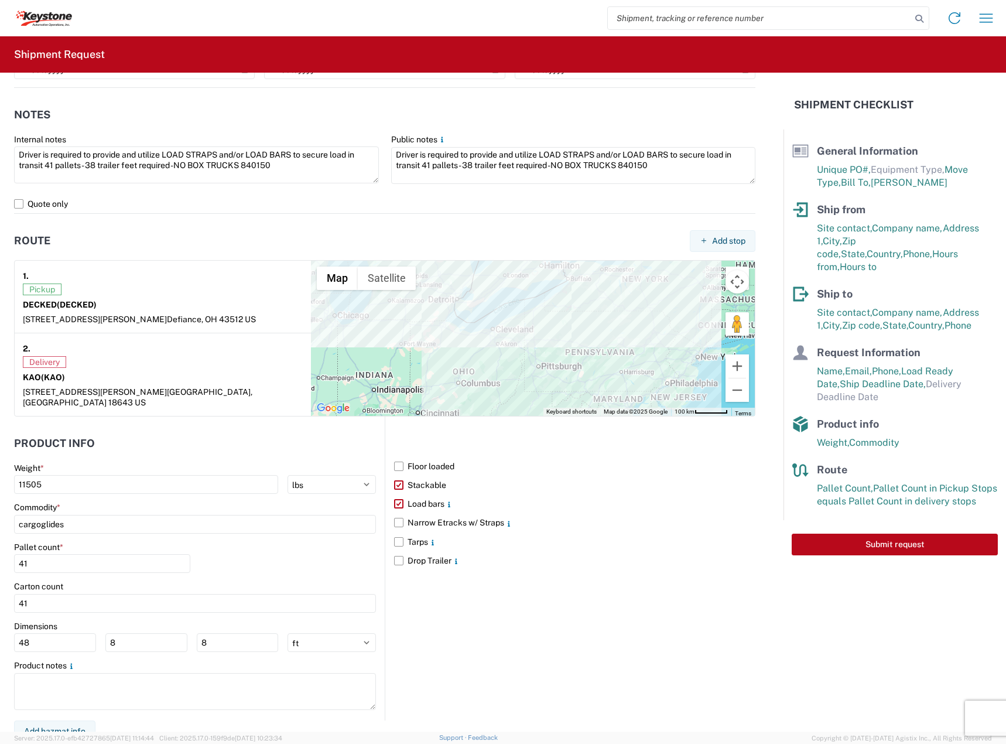
click at [848, 635] on agx-form-checklist "Shipment Checklist General Information Unique PO#, Equipment Type, Move Type, B…" at bounding box center [894, 402] width 223 height 659
click at [834, 533] on button "Submit request" at bounding box center [895, 544] width 206 height 22
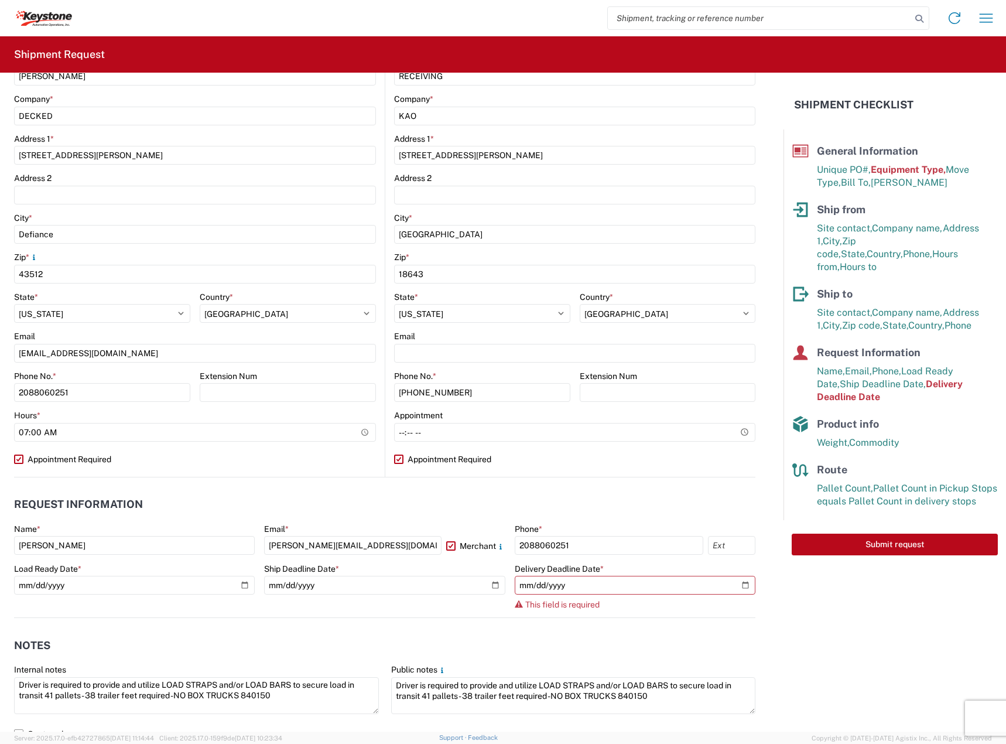
scroll to position [174, 0]
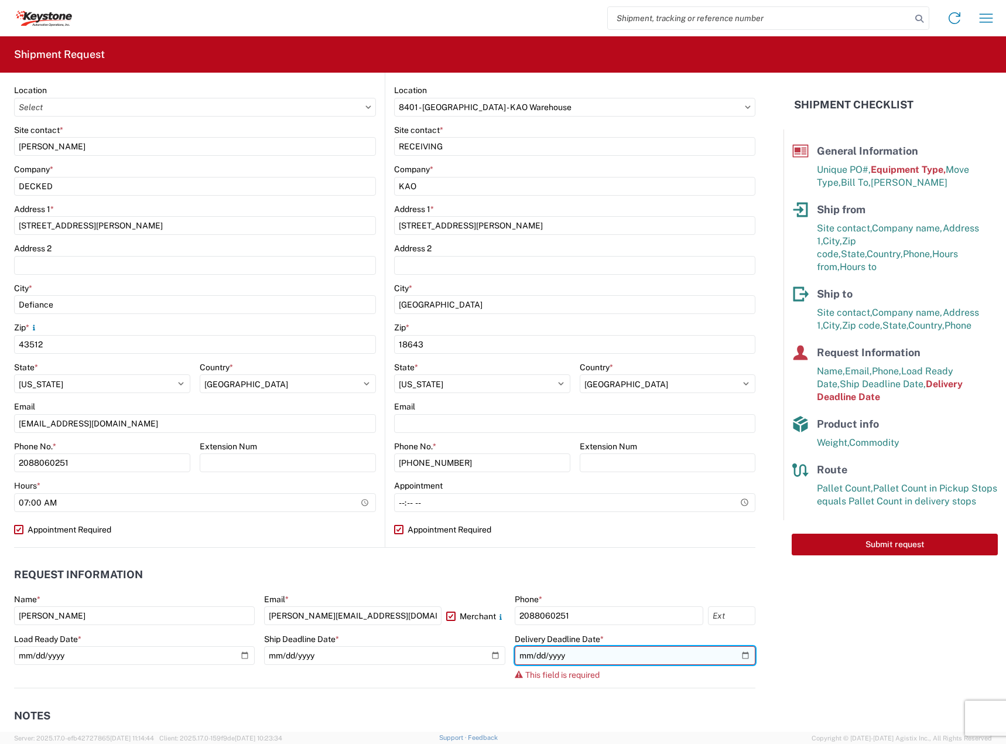
click at [734, 656] on input "date" at bounding box center [635, 655] width 241 height 19
click at [741, 655] on input "2025-09-01" at bounding box center [635, 655] width 241 height 19
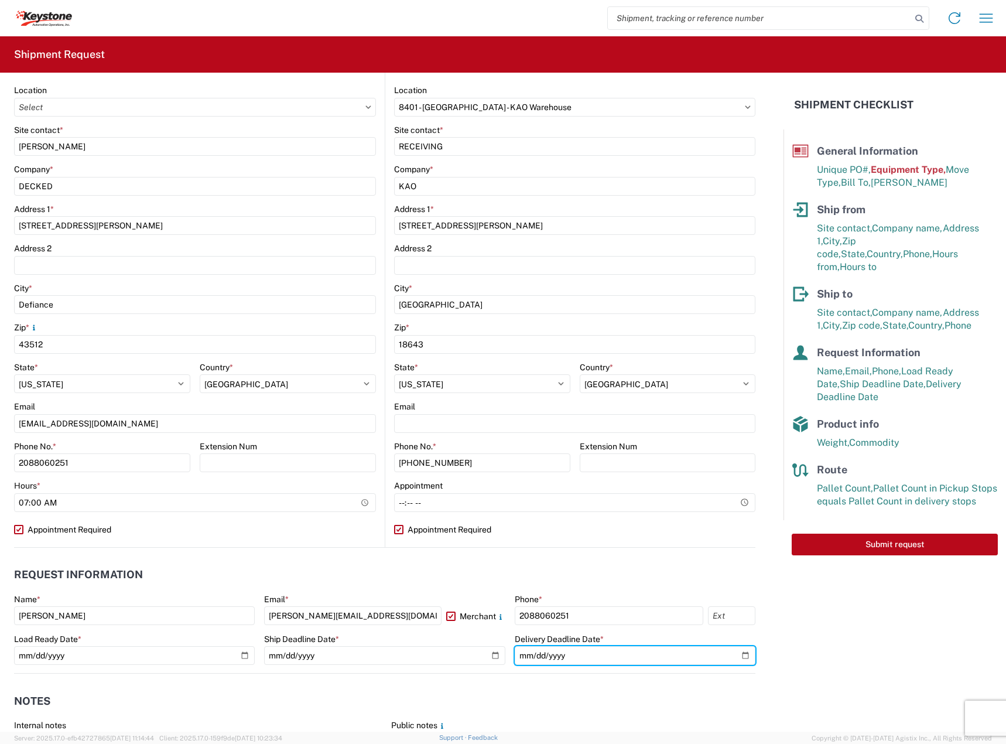
type input "2025-08-29"
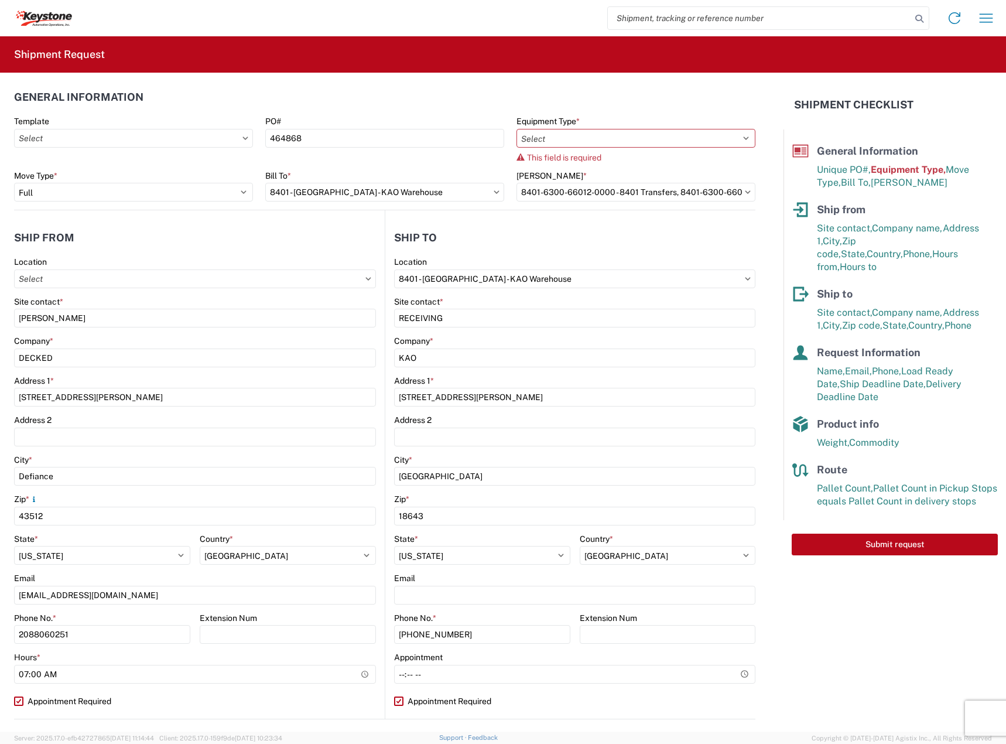
scroll to position [0, 0]
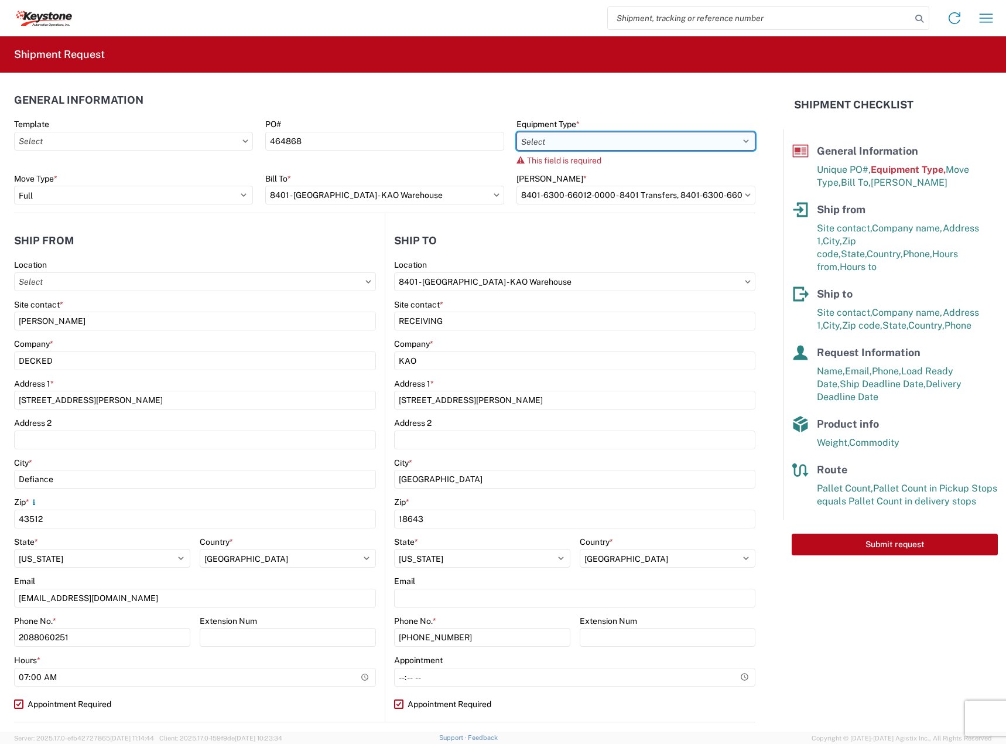
click at [537, 146] on select "Select 53’ Dry Van Flatbed Dropdeck (van) Lowboy (flatbed) Rail" at bounding box center [635, 141] width 239 height 19
select select "STDV"
click at [516, 132] on select "Select 53’ Dry Van Flatbed Dropdeck (van) Lowboy (flatbed) Rail" at bounding box center [635, 141] width 239 height 19
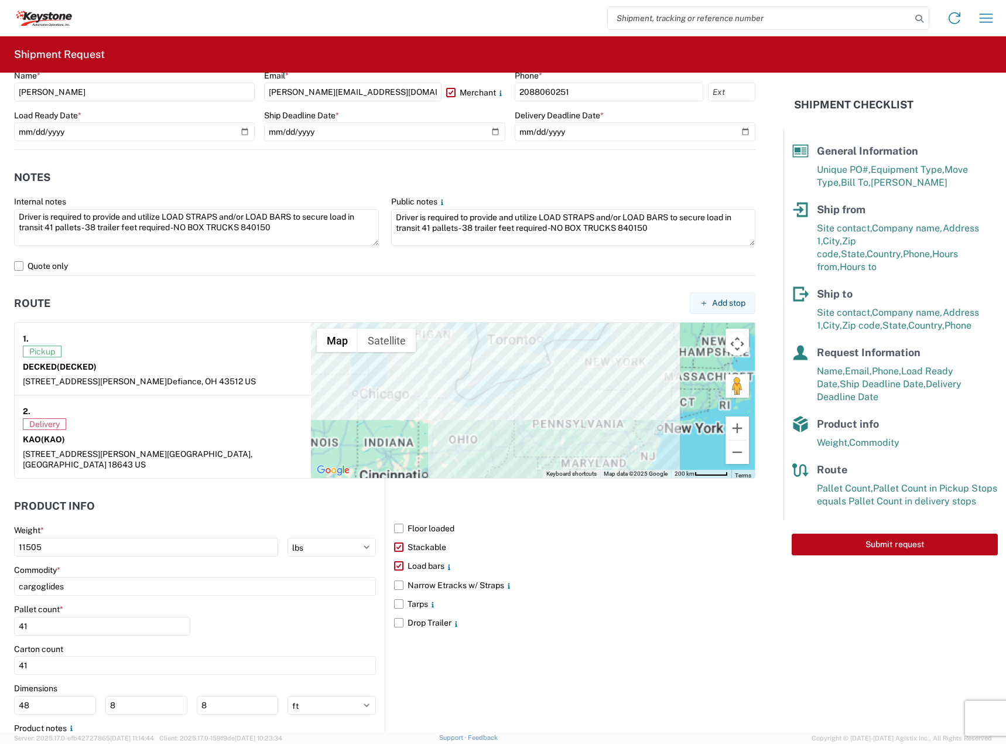
scroll to position [746, 0]
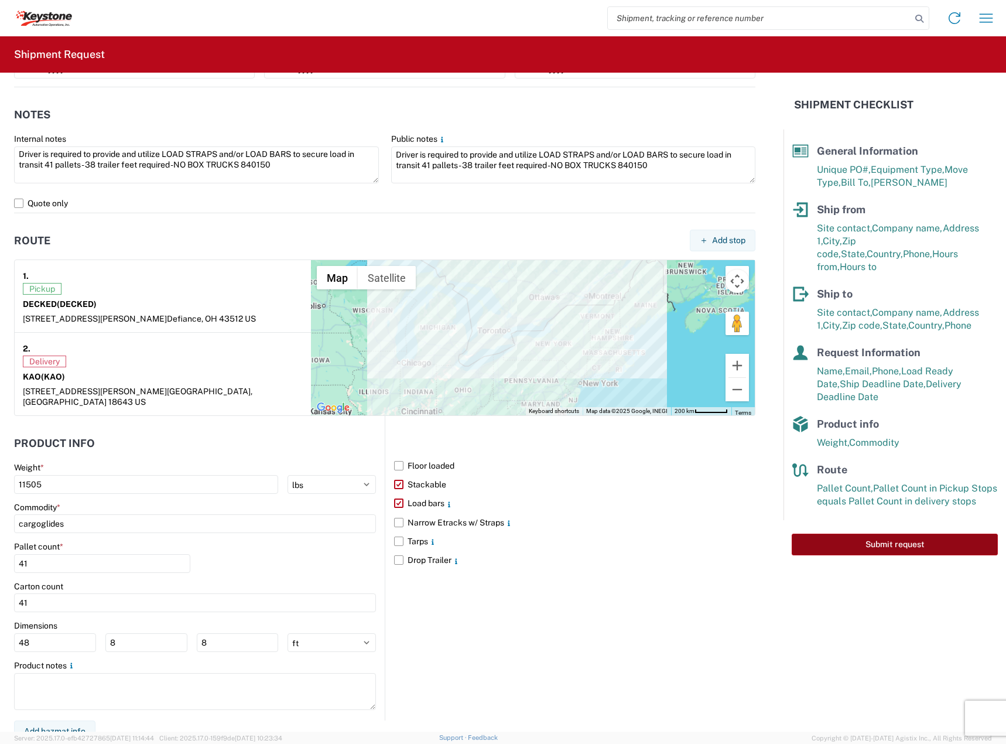
click at [889, 538] on button "Submit request" at bounding box center [895, 544] width 206 height 22
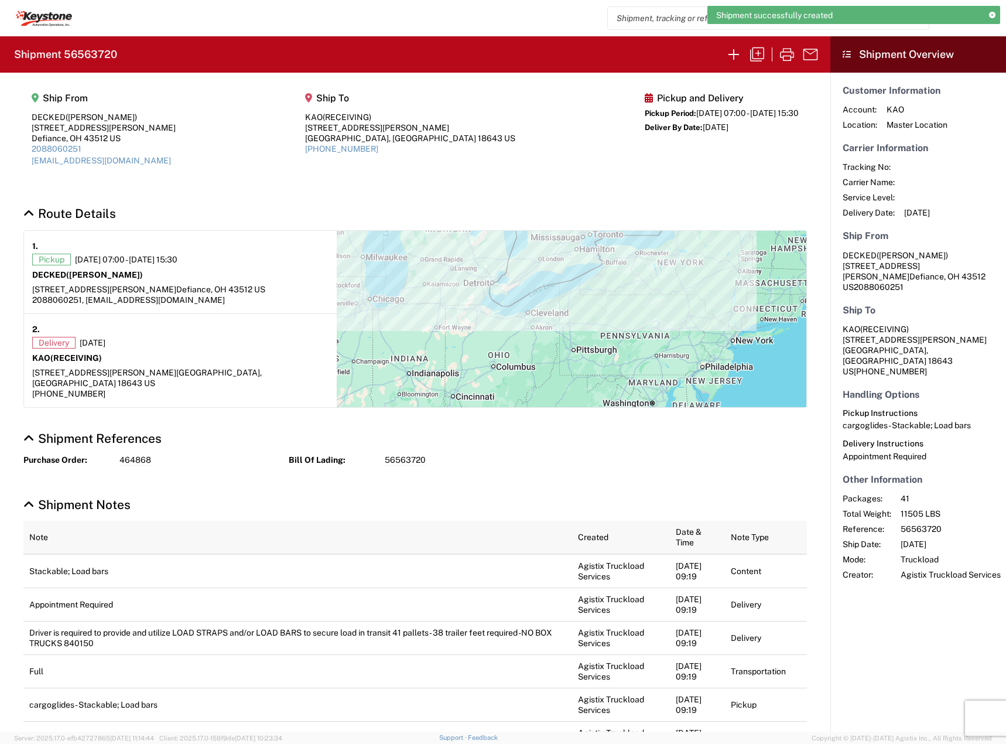
click at [102, 55] on h2 "Shipment 56563720" at bounding box center [65, 54] width 103 height 14
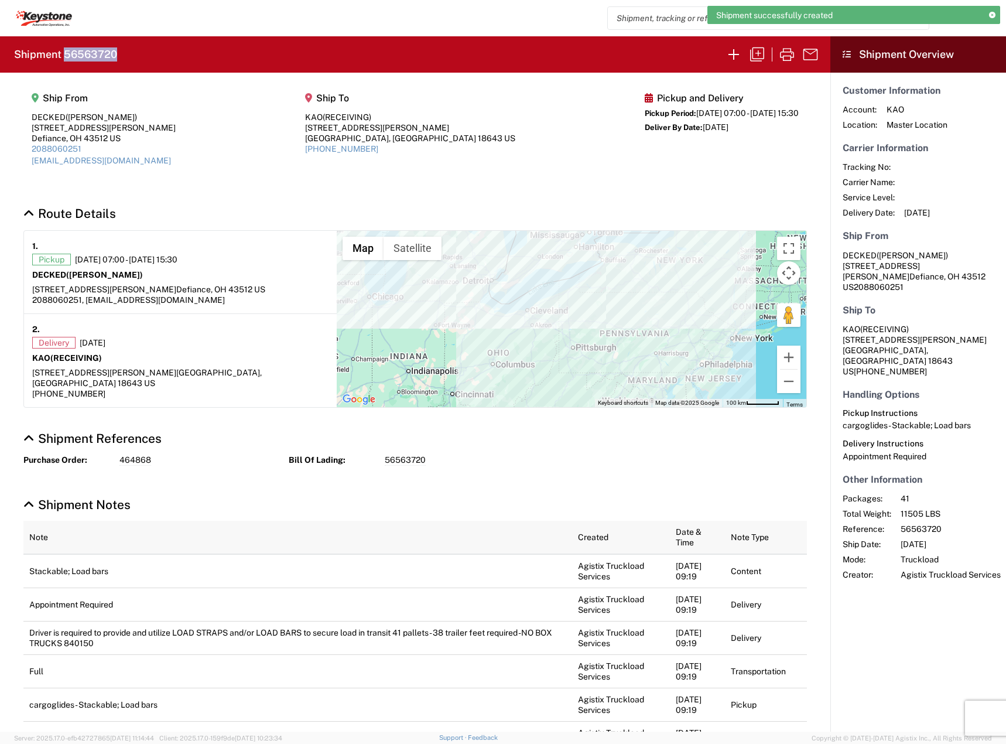
click at [102, 55] on h2 "Shipment 56563720" at bounding box center [65, 54] width 103 height 14
copy h2 "56563720"
